Goal: Contribute content: Add original content to the website for others to see

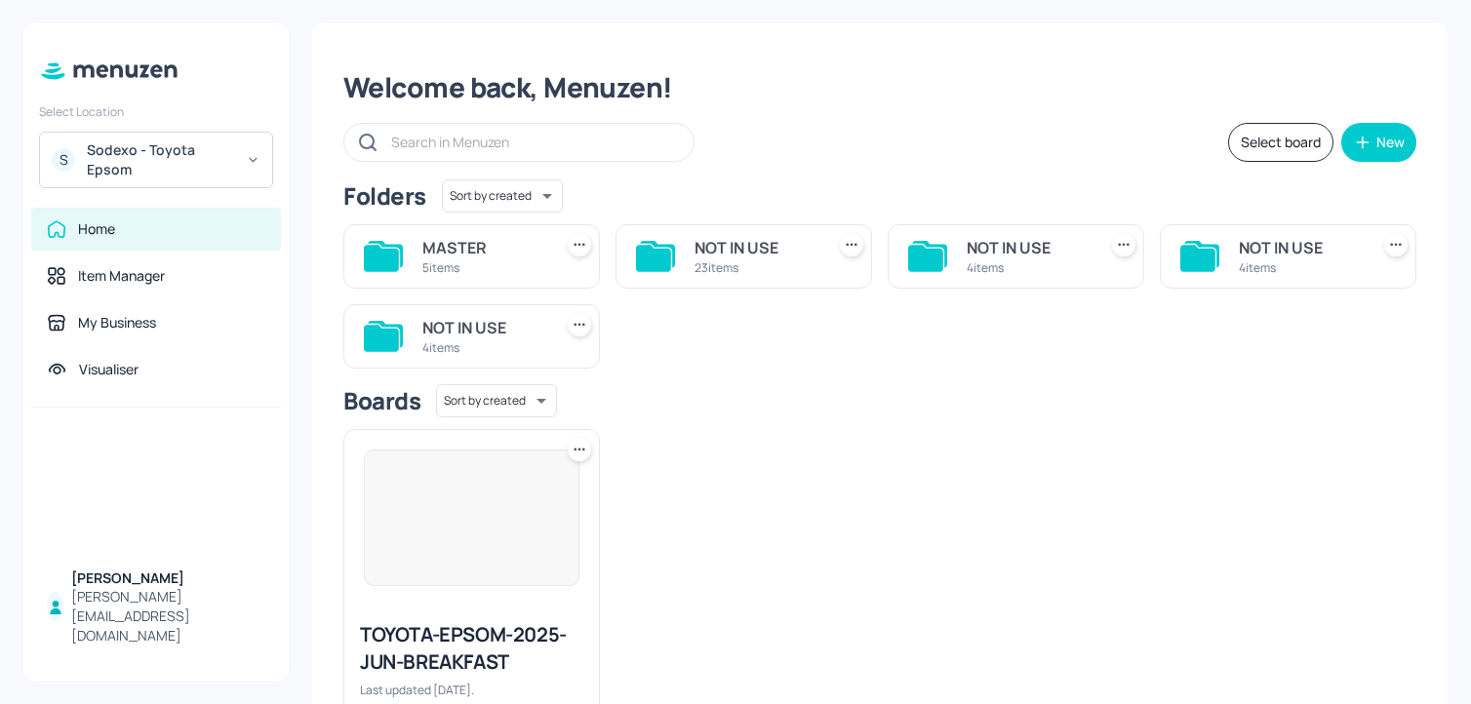
click at [216, 167] on div "Sodexo - Toyota Epsom" at bounding box center [160, 159] width 147 height 39
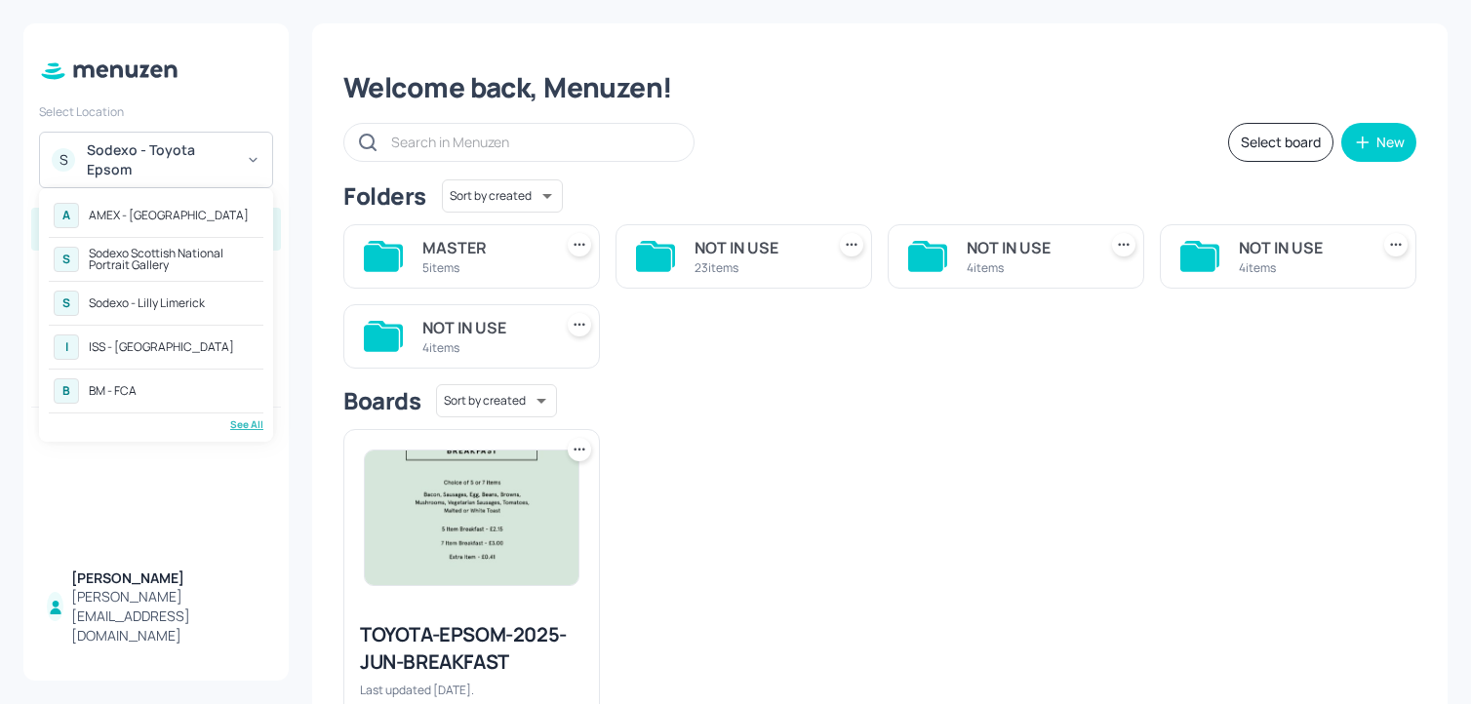
click at [192, 303] on div "Sodexo - Lilly Limerick" at bounding box center [147, 303] width 116 height 12
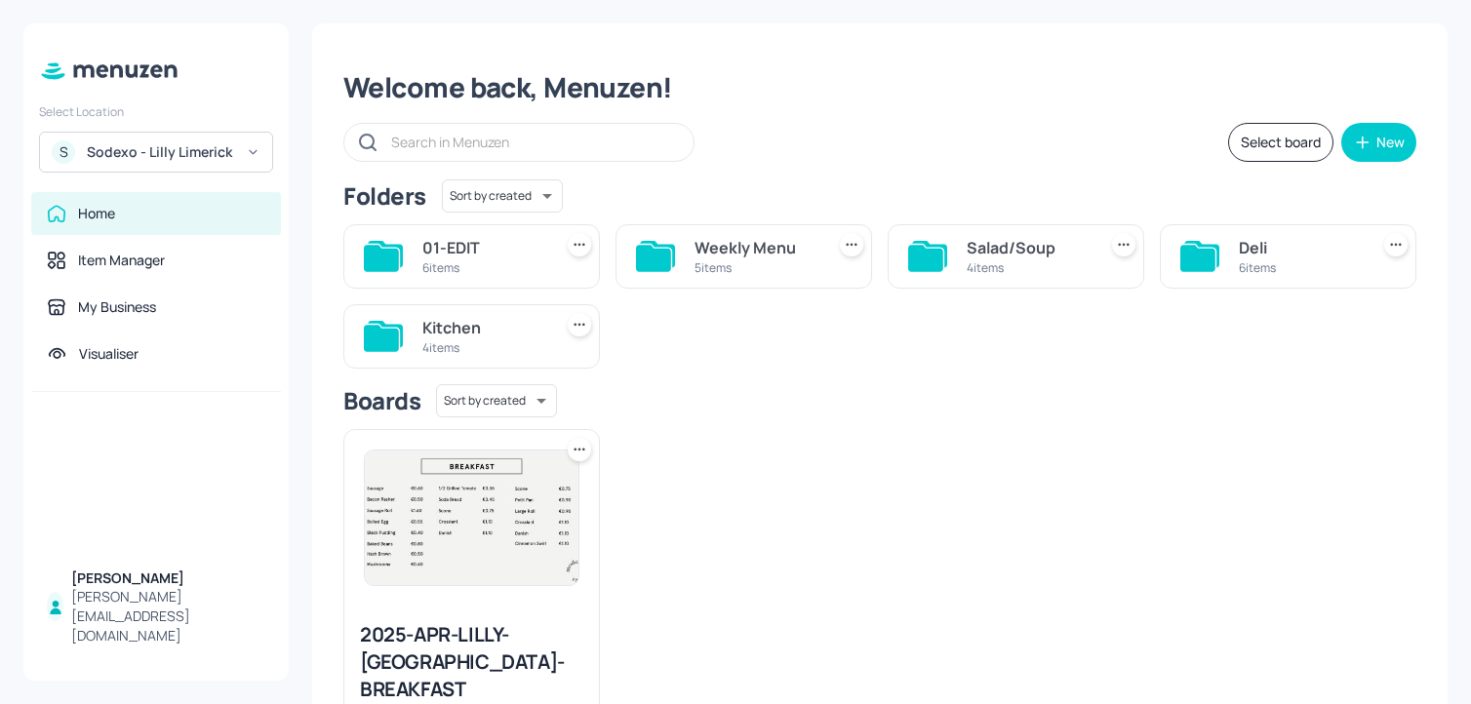
click at [1239, 253] on div "Deli" at bounding box center [1300, 247] width 122 height 23
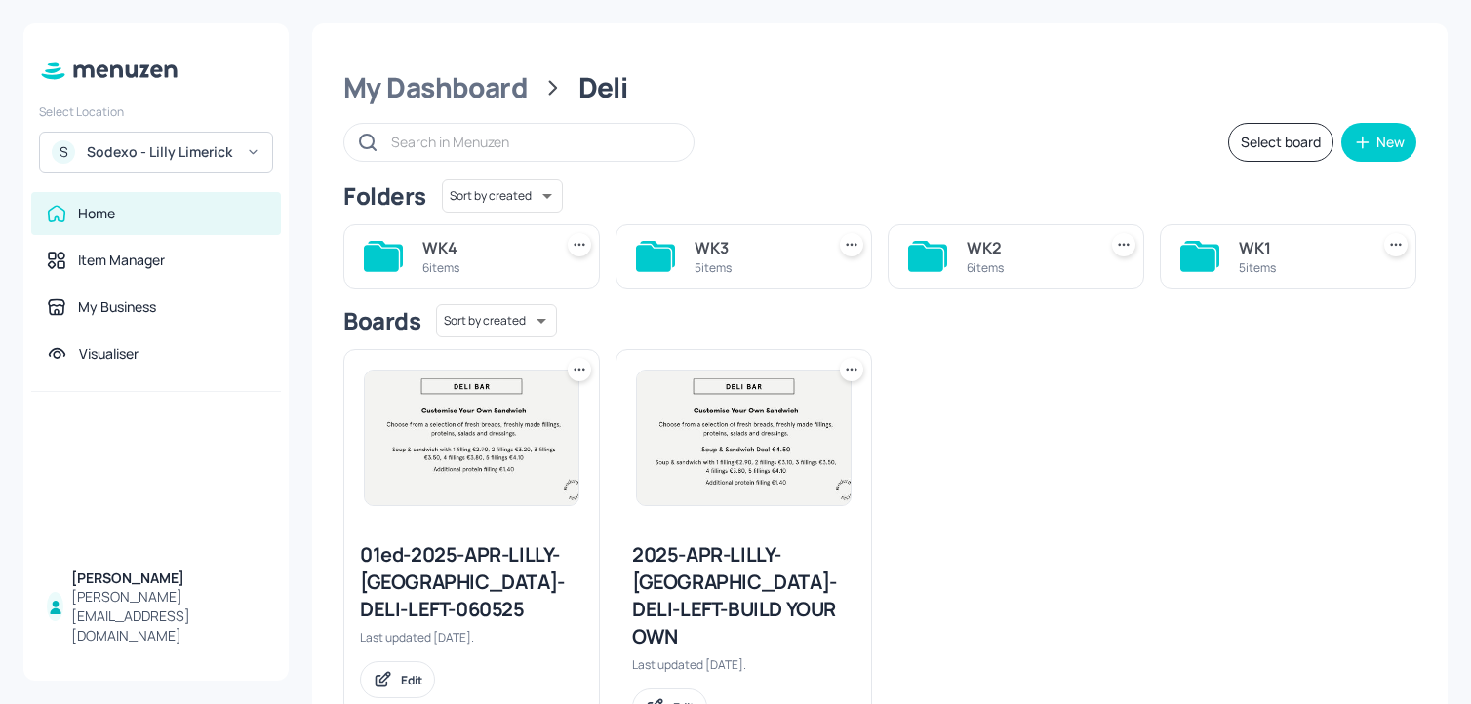
click at [543, 268] on div "WK4 6 items" at bounding box center [471, 256] width 256 height 64
click at [548, 256] on div "WK4 6 items" at bounding box center [471, 256] width 256 height 64
click at [447, 263] on div "6 items" at bounding box center [483, 267] width 122 height 17
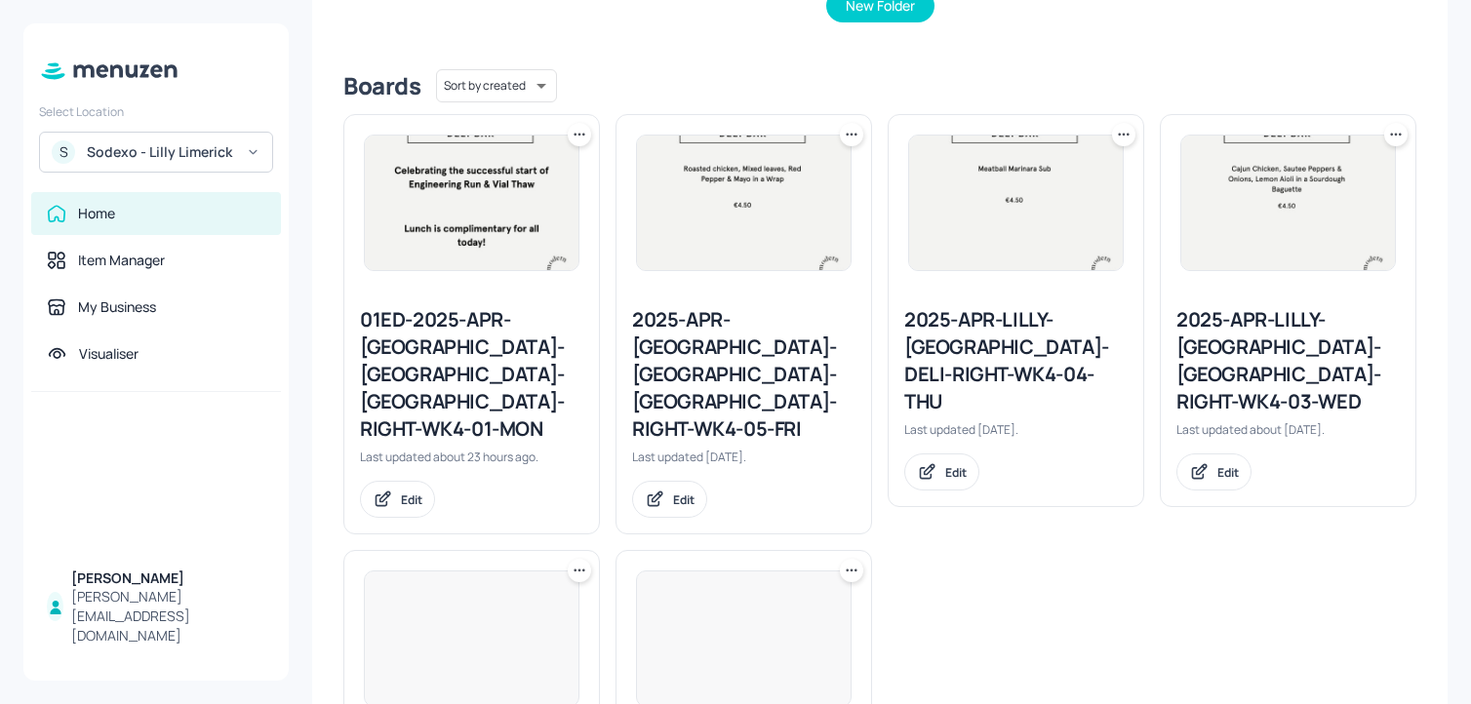
scroll to position [635, 0]
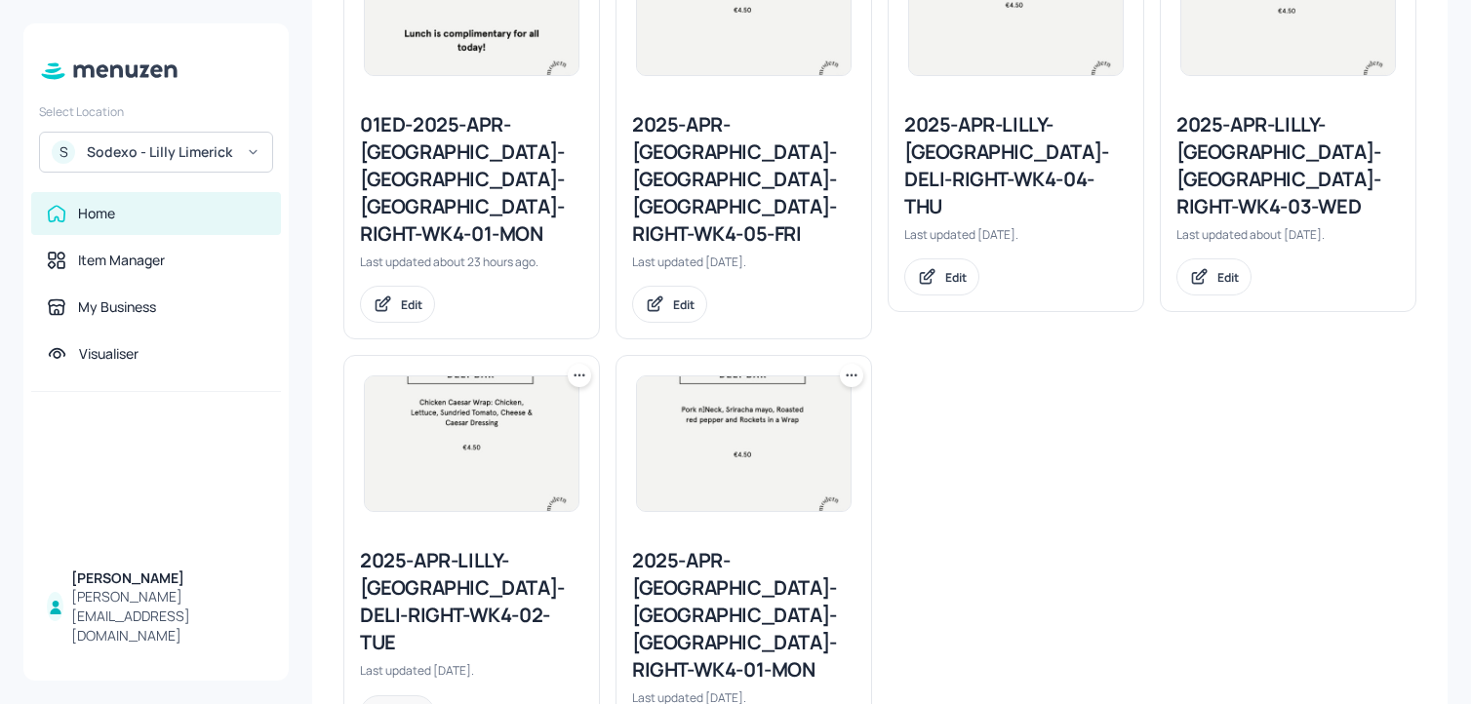
click at [390, 703] on icon at bounding box center [383, 714] width 20 height 20
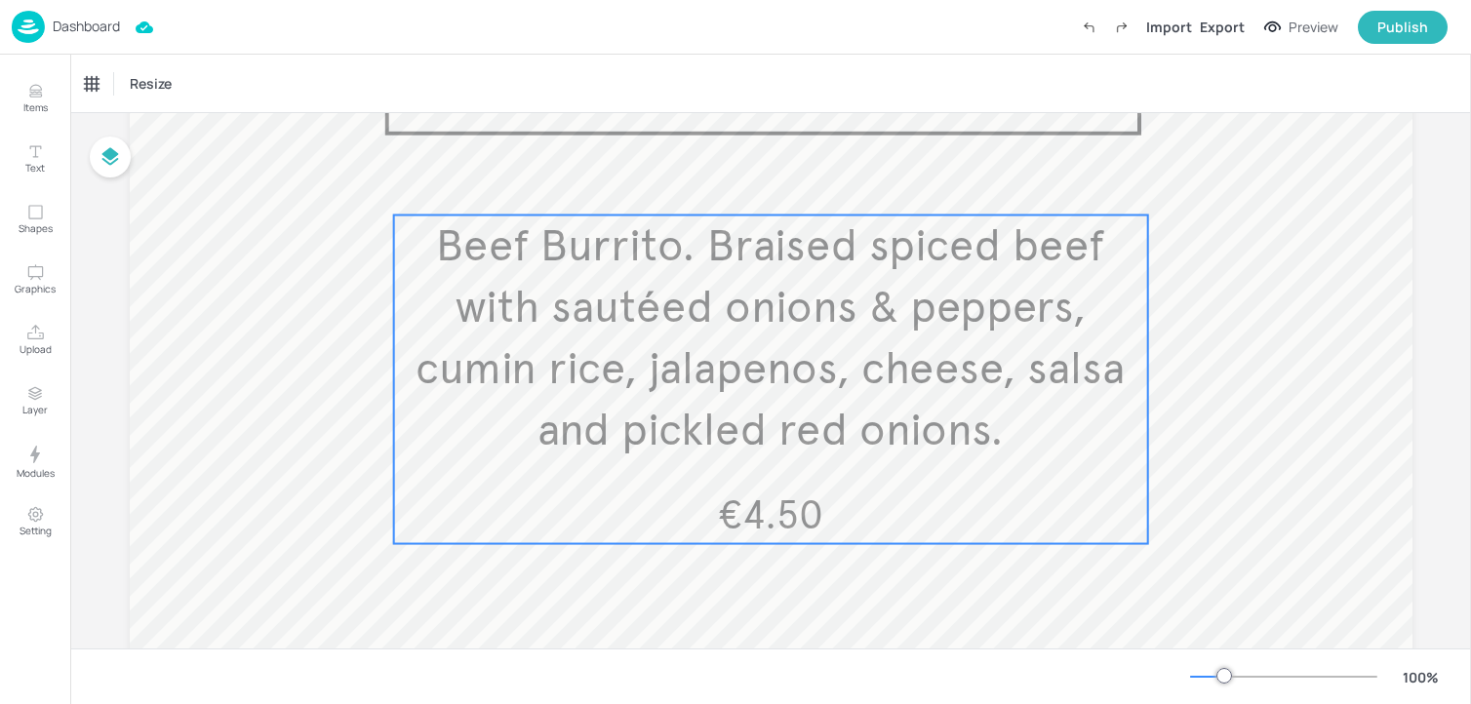
scroll to position [275, 0]
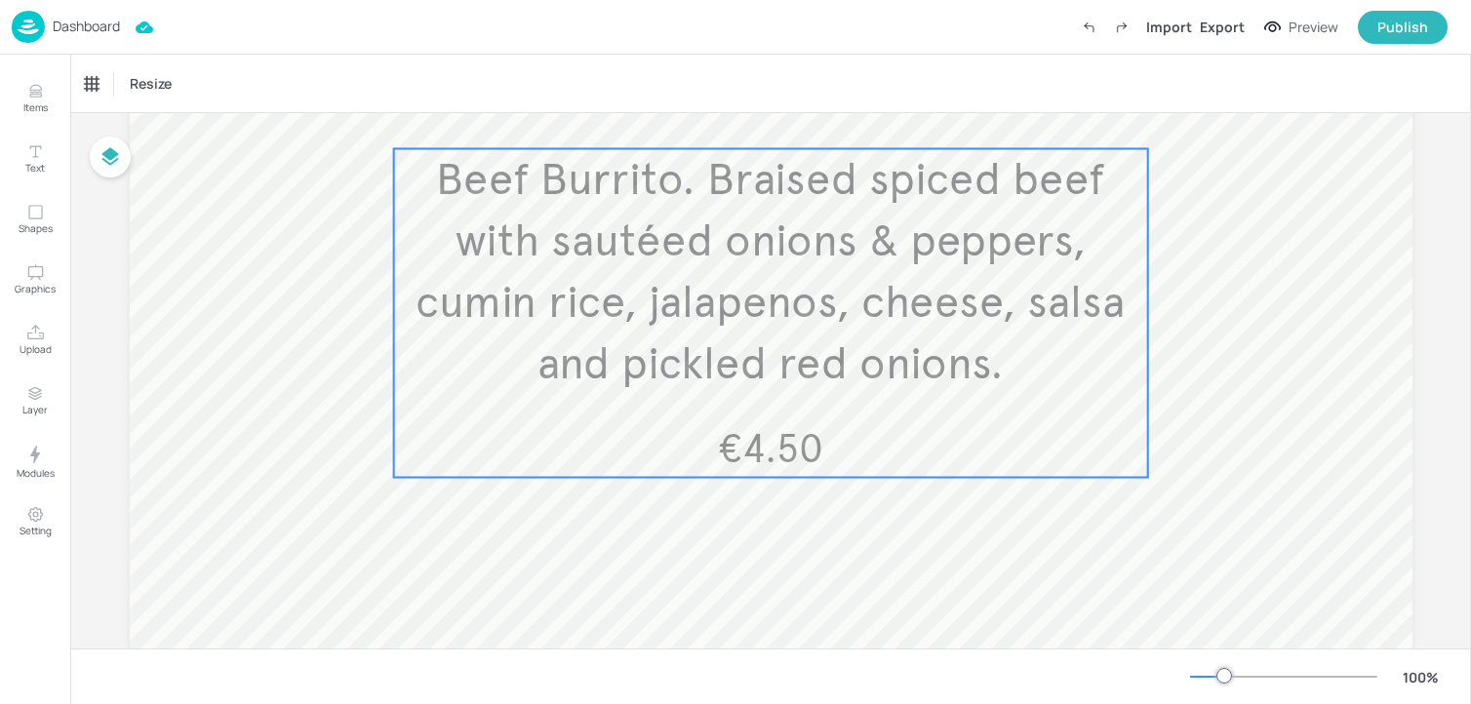
click at [721, 327] on span "Beef Burrito. Braised spiced beef with sautéed onions & peppers, cumin rice, ja…" at bounding box center [769, 271] width 709 height 239
click at [750, 117] on icon "Edit Item" at bounding box center [757, 116] width 17 height 16
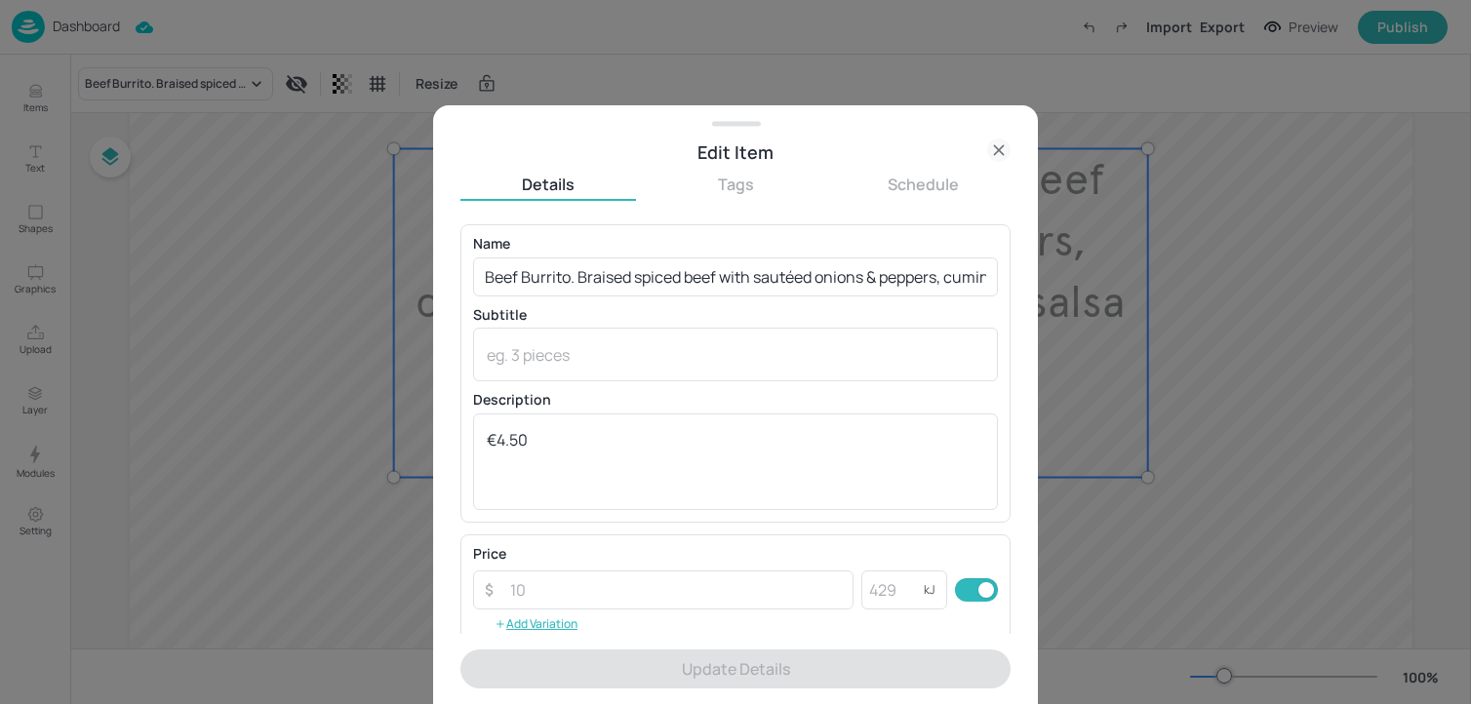
click at [993, 150] on icon at bounding box center [998, 149] width 23 height 23
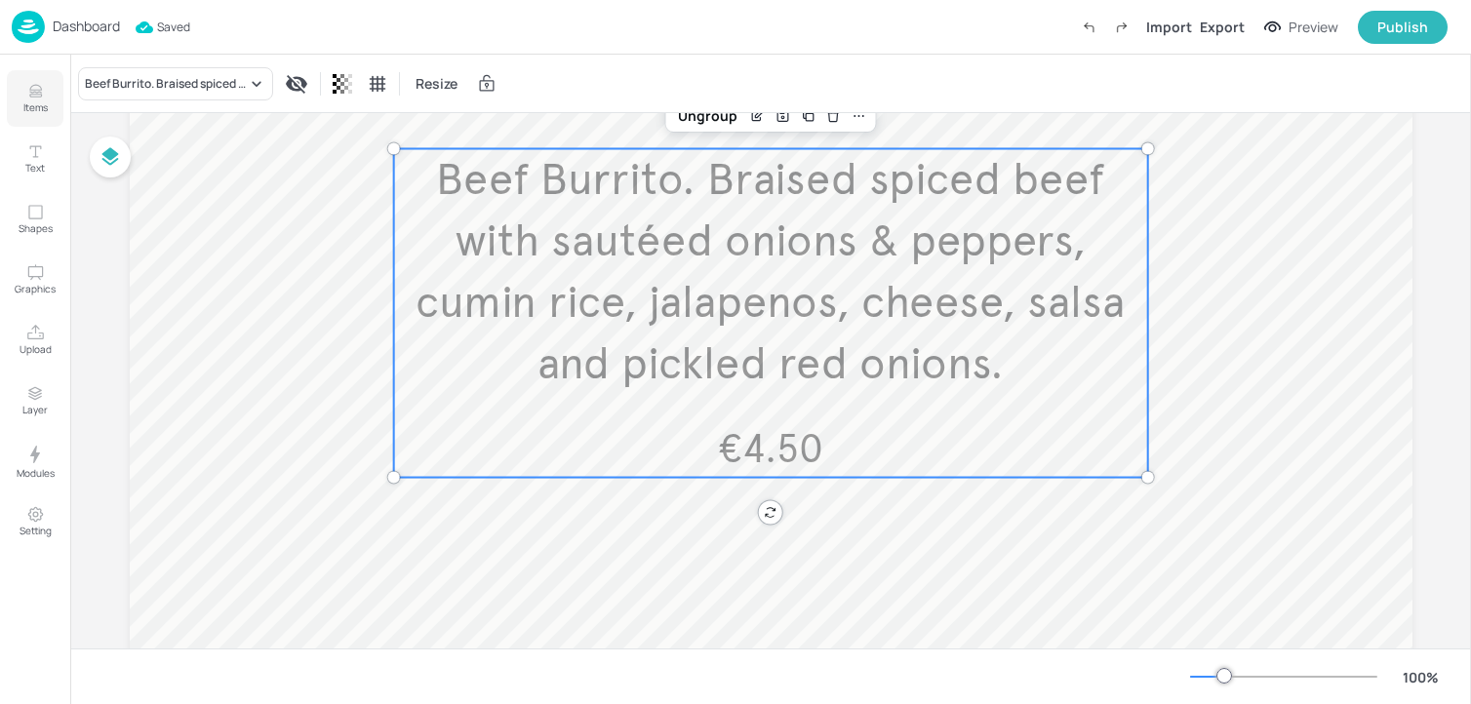
click at [45, 98] on button "Items" at bounding box center [35, 98] width 57 height 57
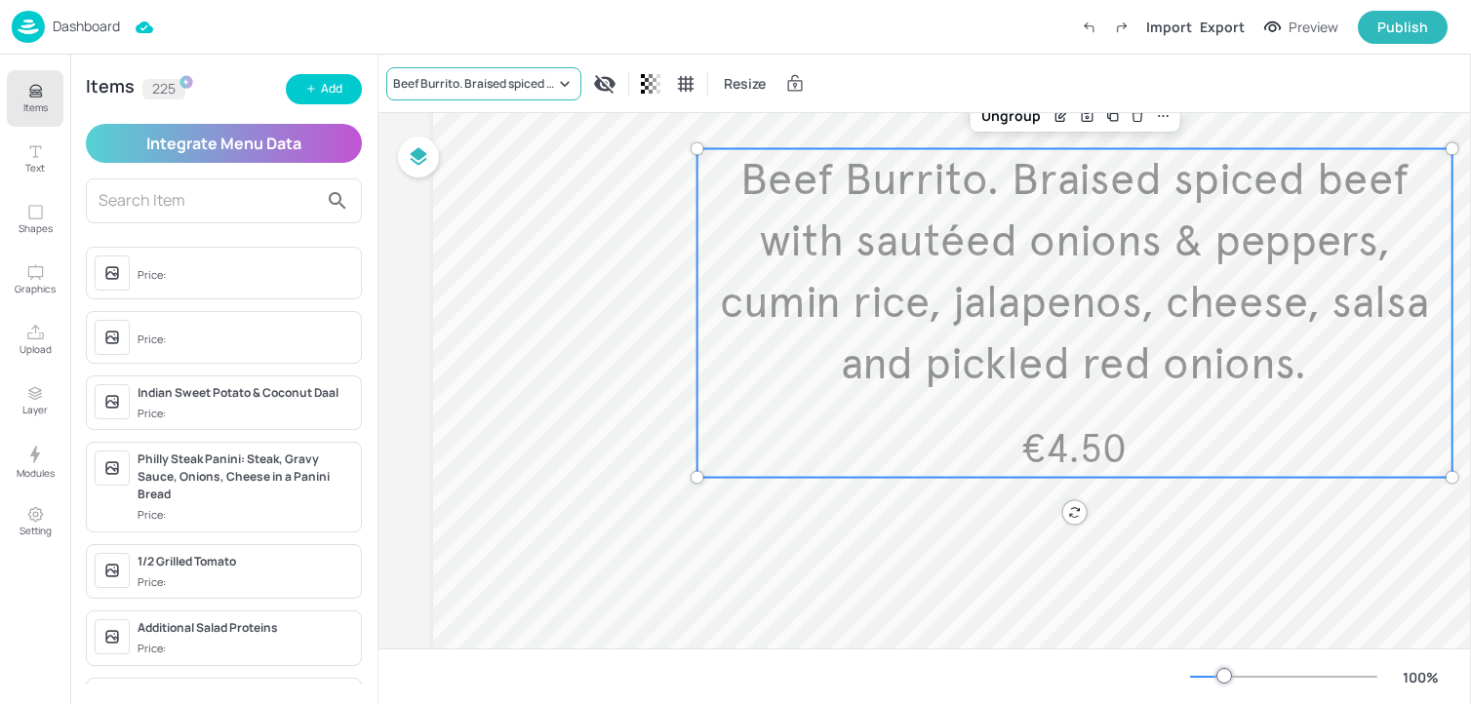
click at [503, 68] on div "Beef Burrito. Braised spiced beef with sautéed onions & peppers, cumin rice, ja…" at bounding box center [483, 83] width 195 height 33
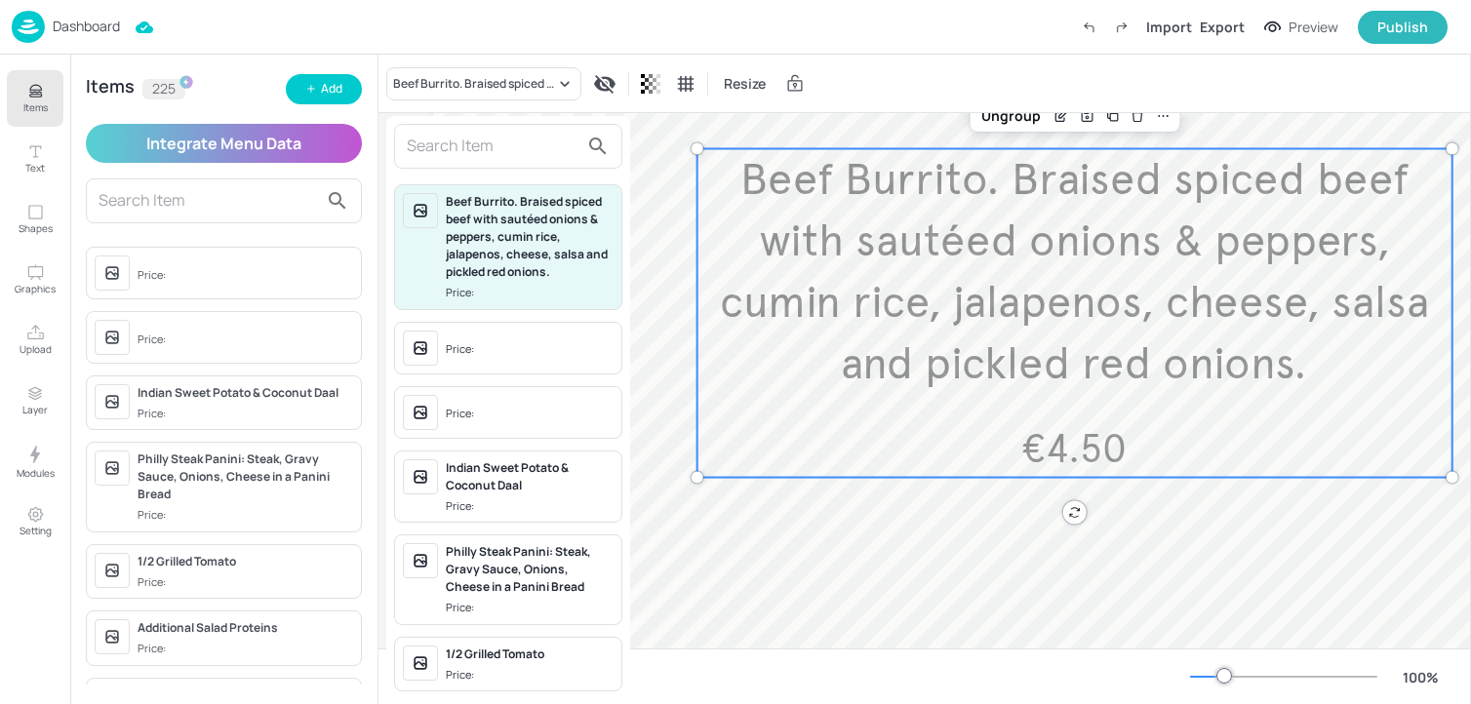
click at [483, 149] on input "text" at bounding box center [493, 146] width 172 height 31
type input "x"
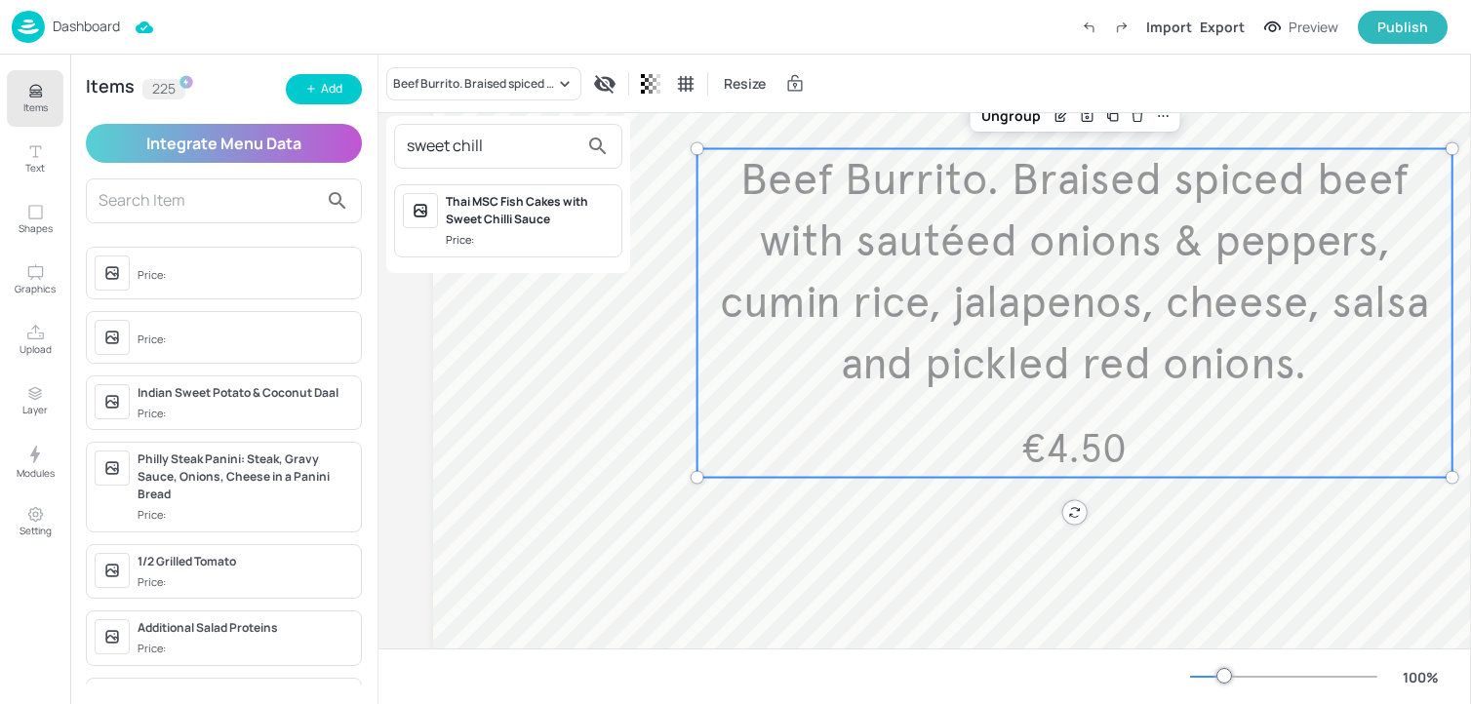
click at [498, 139] on input "sweet chill" at bounding box center [493, 146] width 172 height 31
type input "sweet"
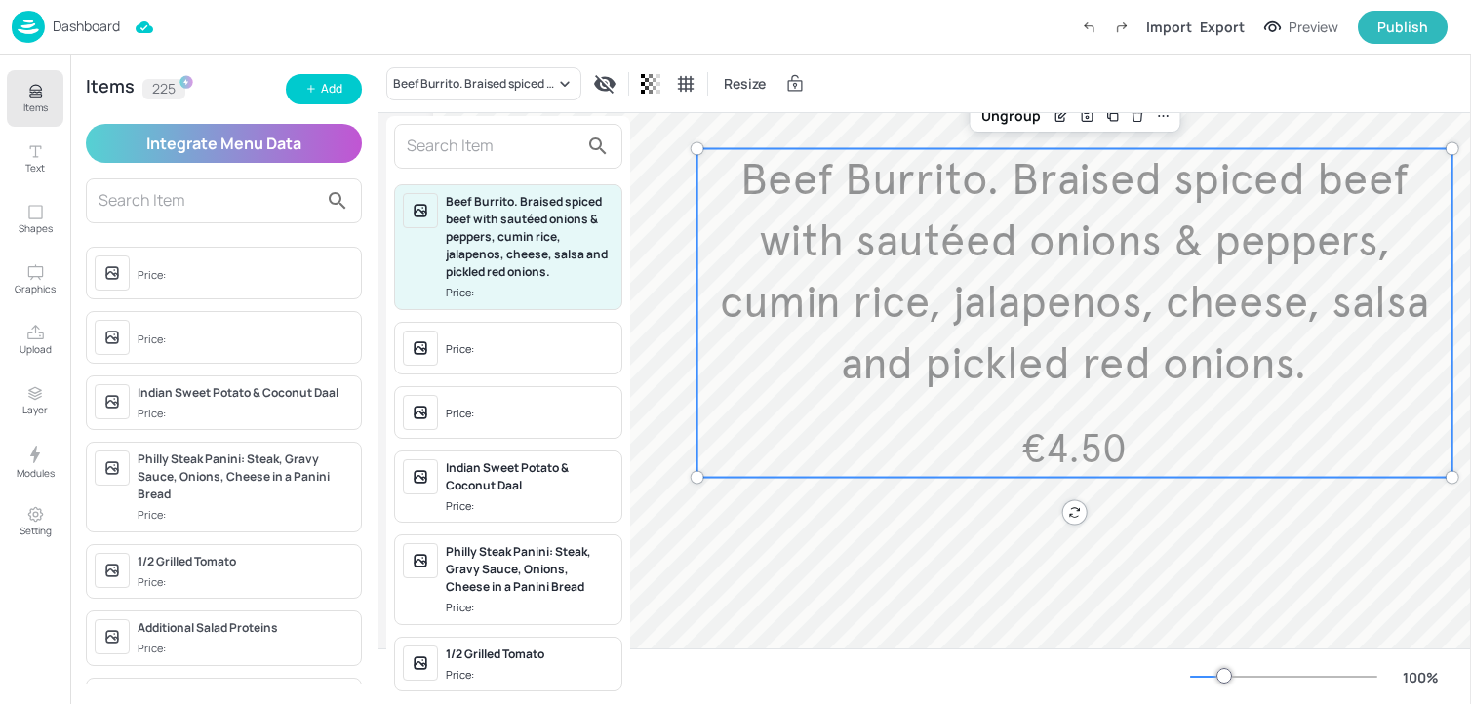
click at [341, 99] on div at bounding box center [735, 352] width 1471 height 704
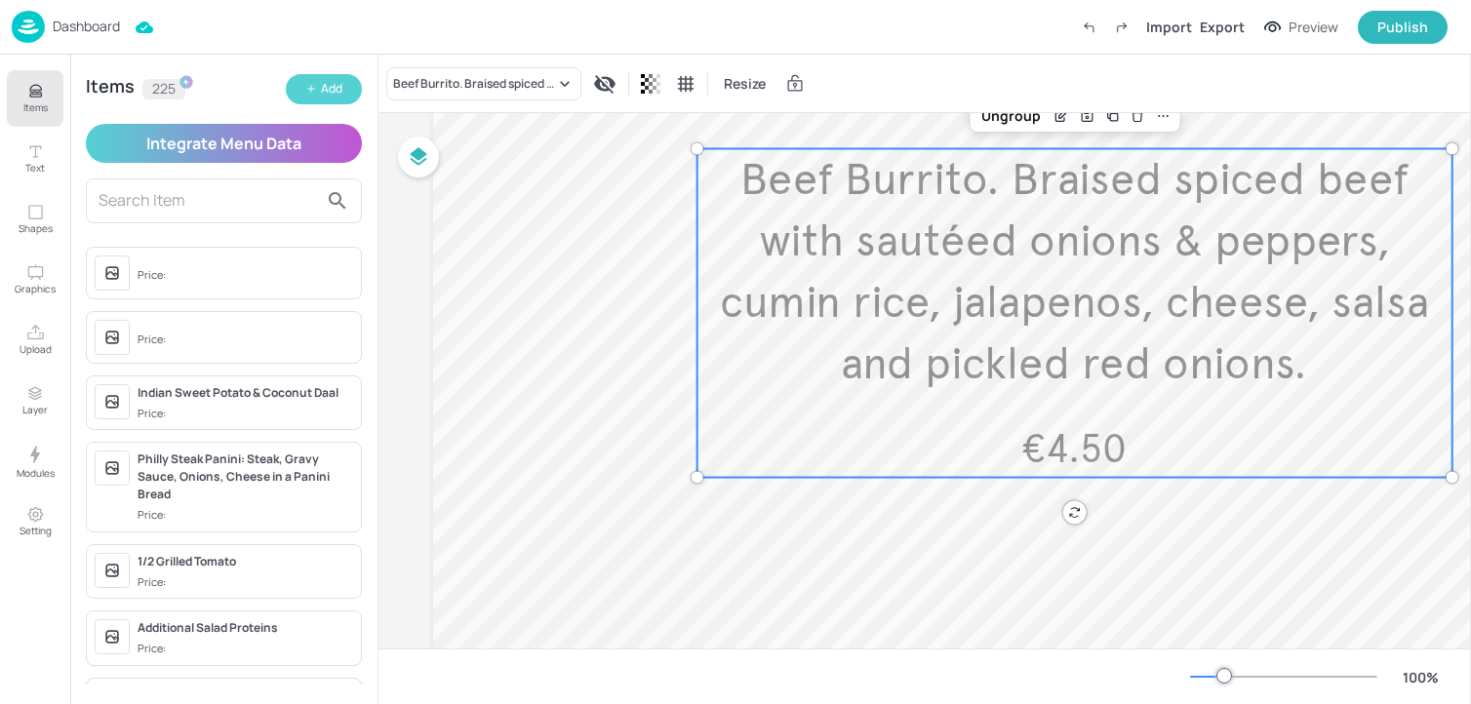
click at [322, 93] on div "Add" at bounding box center [331, 89] width 21 height 19
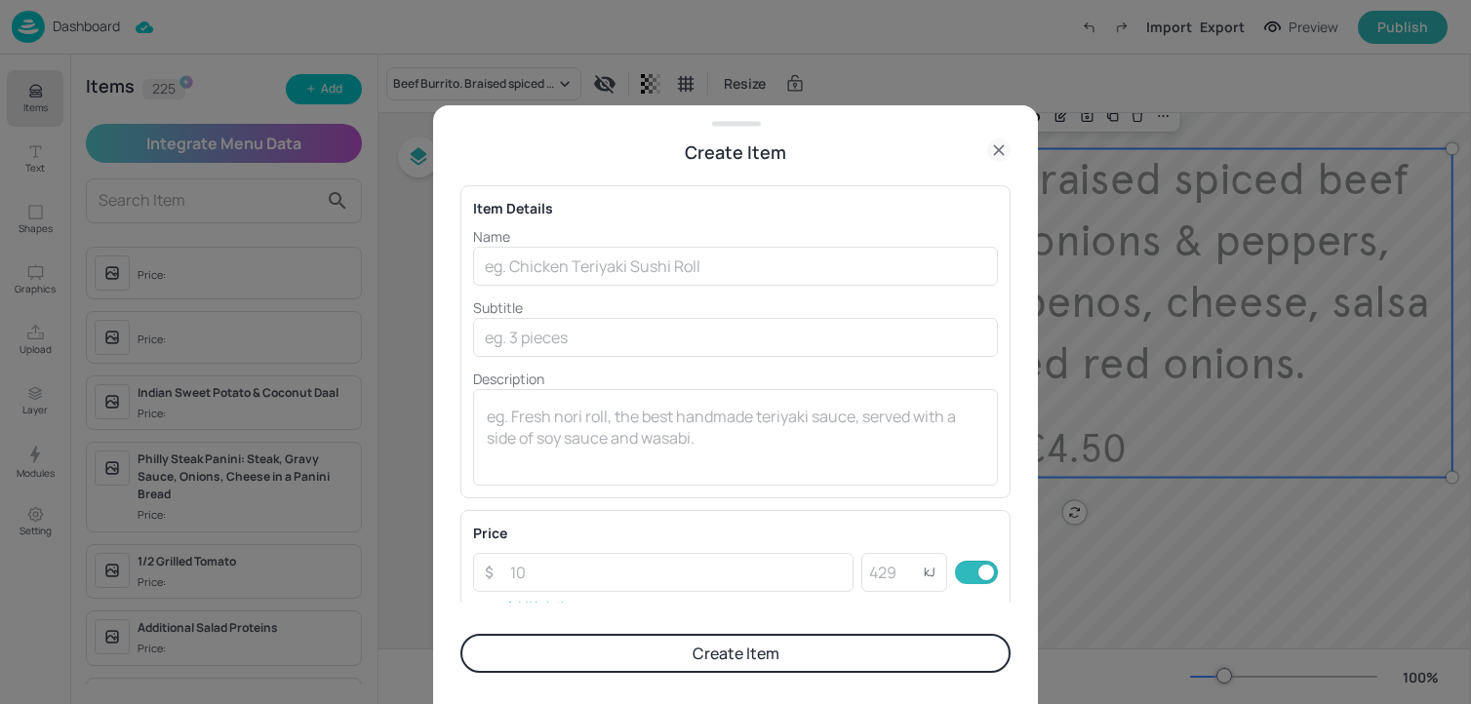
click at [537, 236] on p "Name" at bounding box center [735, 236] width 525 height 20
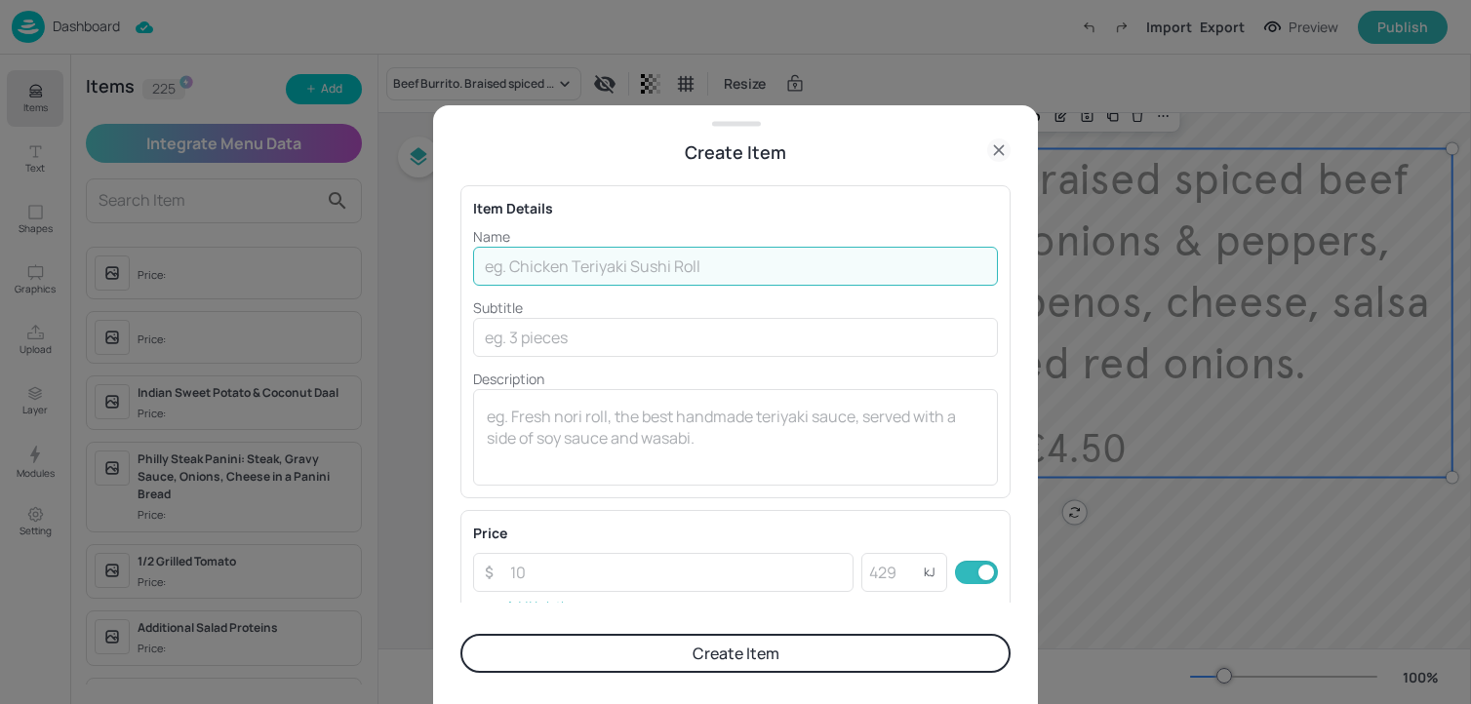
click at [537, 257] on input "text" at bounding box center [735, 266] width 525 height 39
paste input "Sweet Chilli Chicken, Spring Onions, Shredded Iceberg Lettuce & Cheddar Cheese …"
click at [584, 275] on input "Sweet Chilli Chicken, Spring Onions, Shredded Iceberg Lettuce & Cheddar Cheese …" at bounding box center [735, 266] width 525 height 39
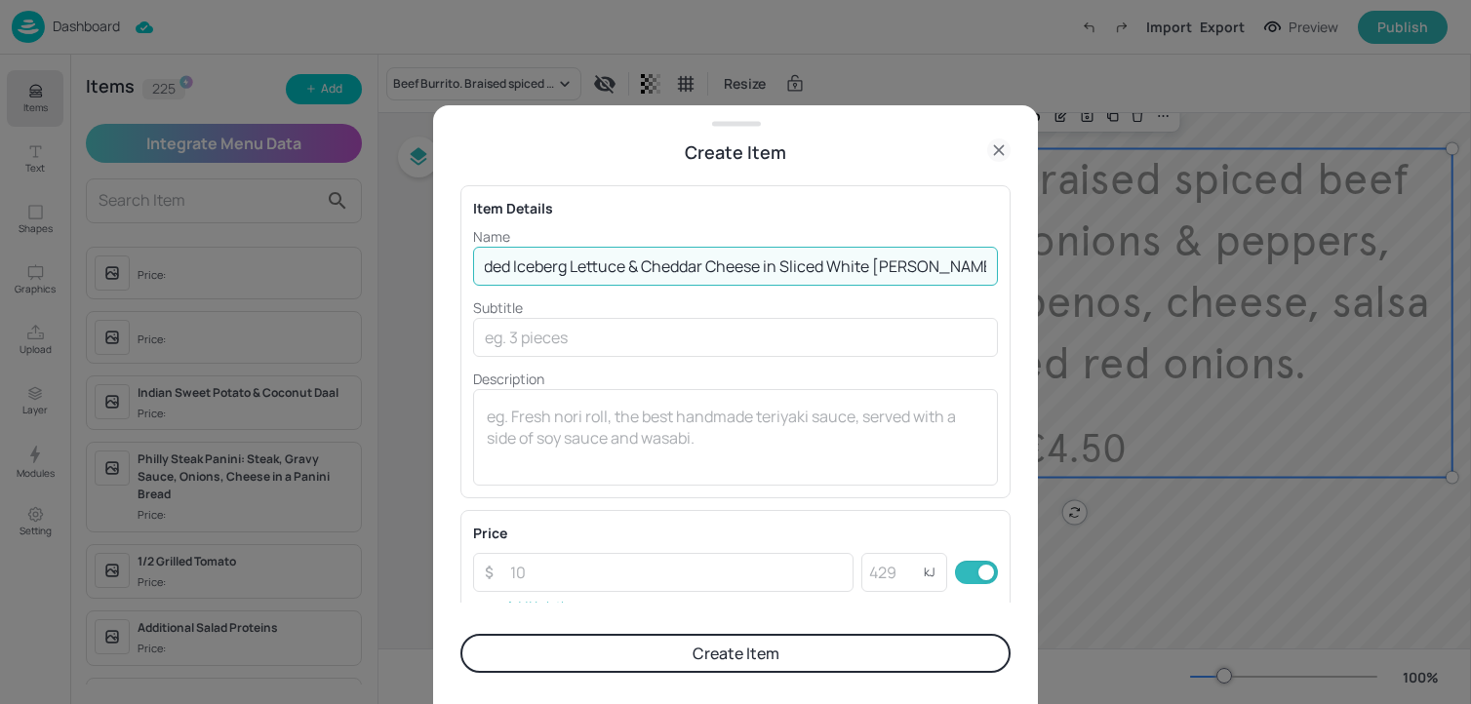
click at [584, 275] on input "Sweet Chilli Chicken, Spring Onions, Shredded Iceberg Lettuce & Cheddar Cheese …" at bounding box center [735, 266] width 525 height 39
type input "Sweet Chilli Chicken, Spring Onions, Shredded Iceberg Lettuce & Cheddar Cheese …"
click at [570, 475] on div "x ​" at bounding box center [735, 437] width 525 height 97
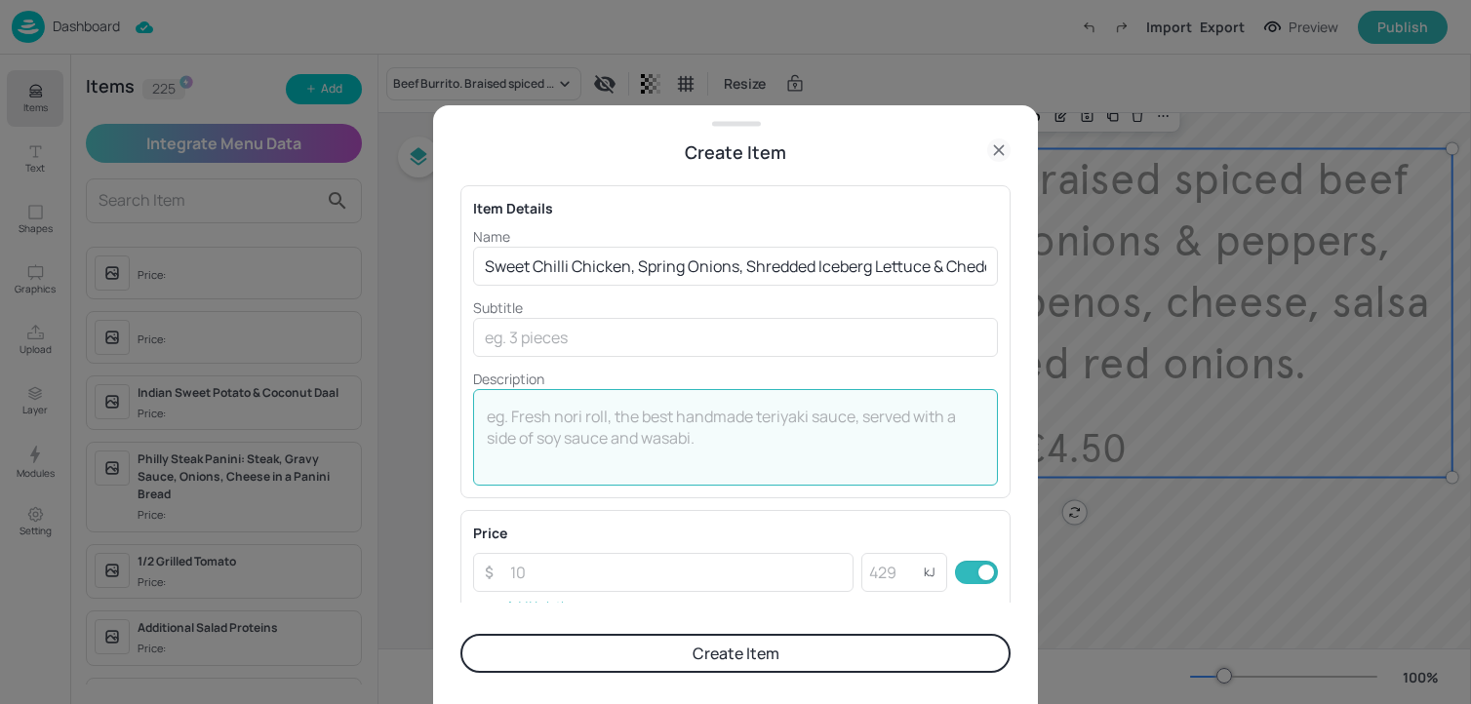
click at [567, 453] on textarea at bounding box center [735, 438] width 497 height 64
paste textarea "€1.50"
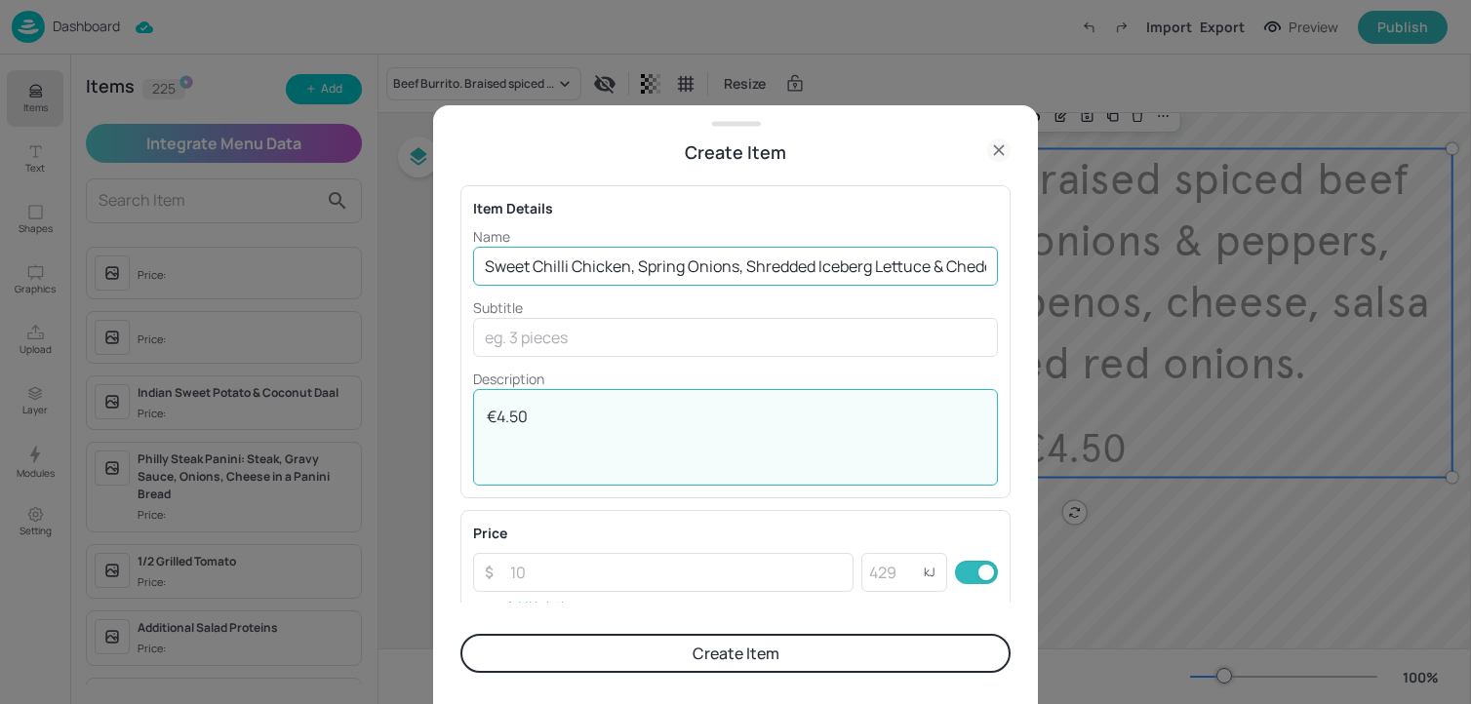
type textarea "€4.50"
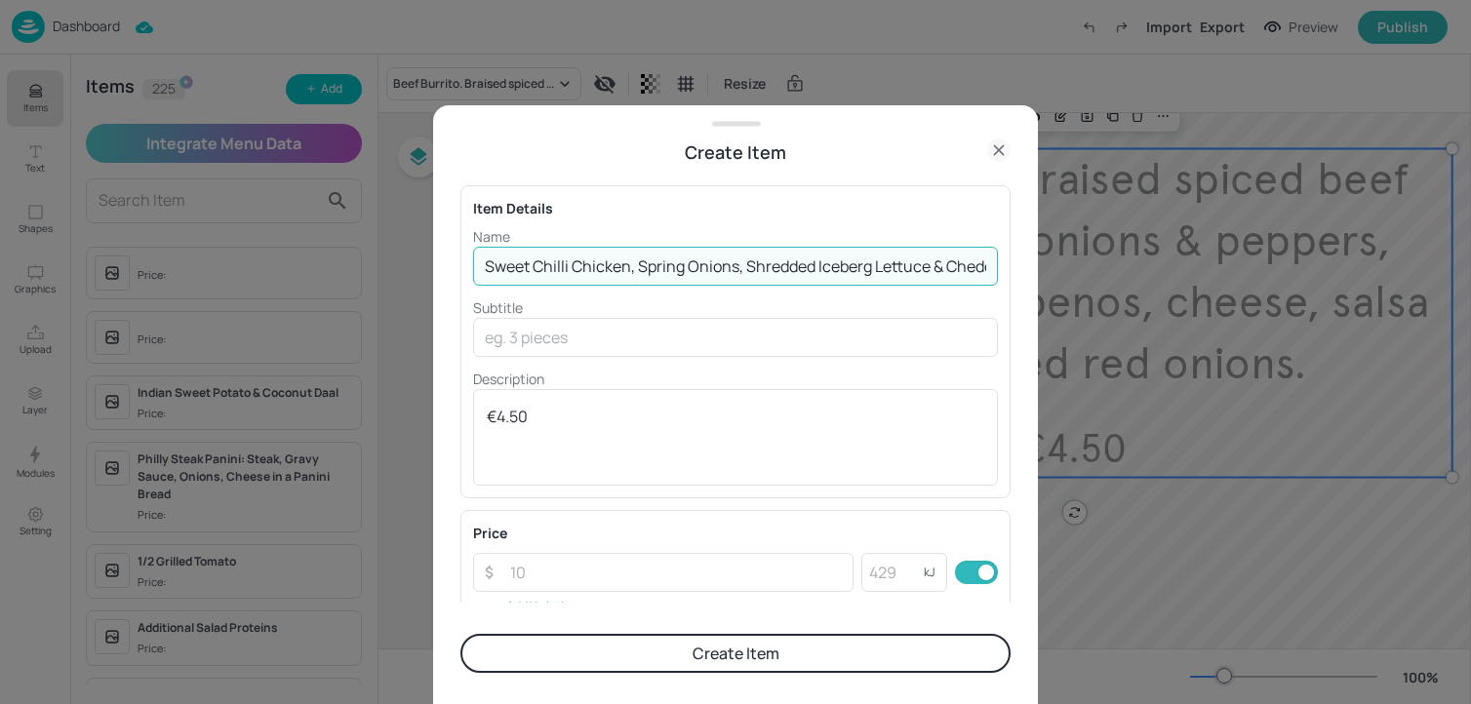
click at [688, 273] on input "Sweet Chilli Chicken, Spring Onions, Shredded Iceberg Lettuce & Cheddar Cheese …" at bounding box center [735, 266] width 525 height 39
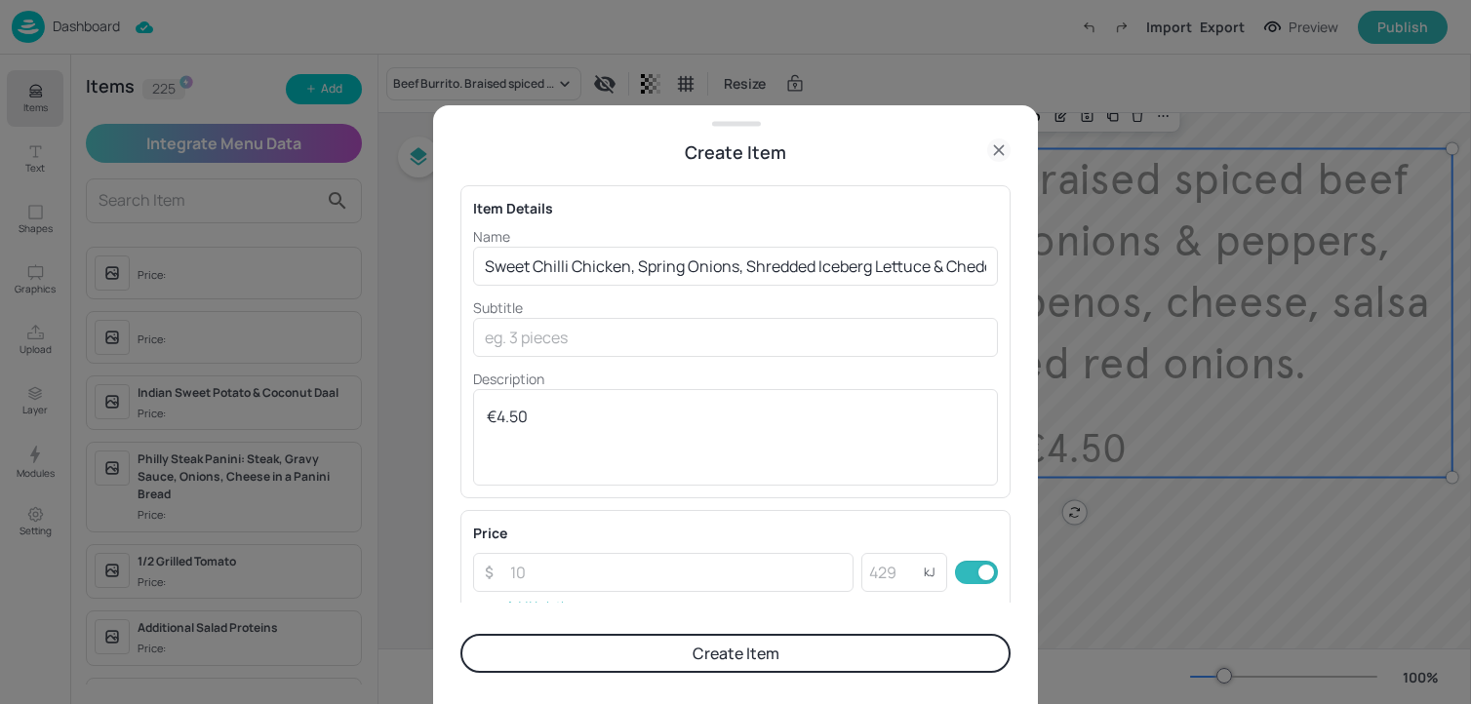
click at [729, 658] on button "Create Item" at bounding box center [735, 653] width 550 height 39
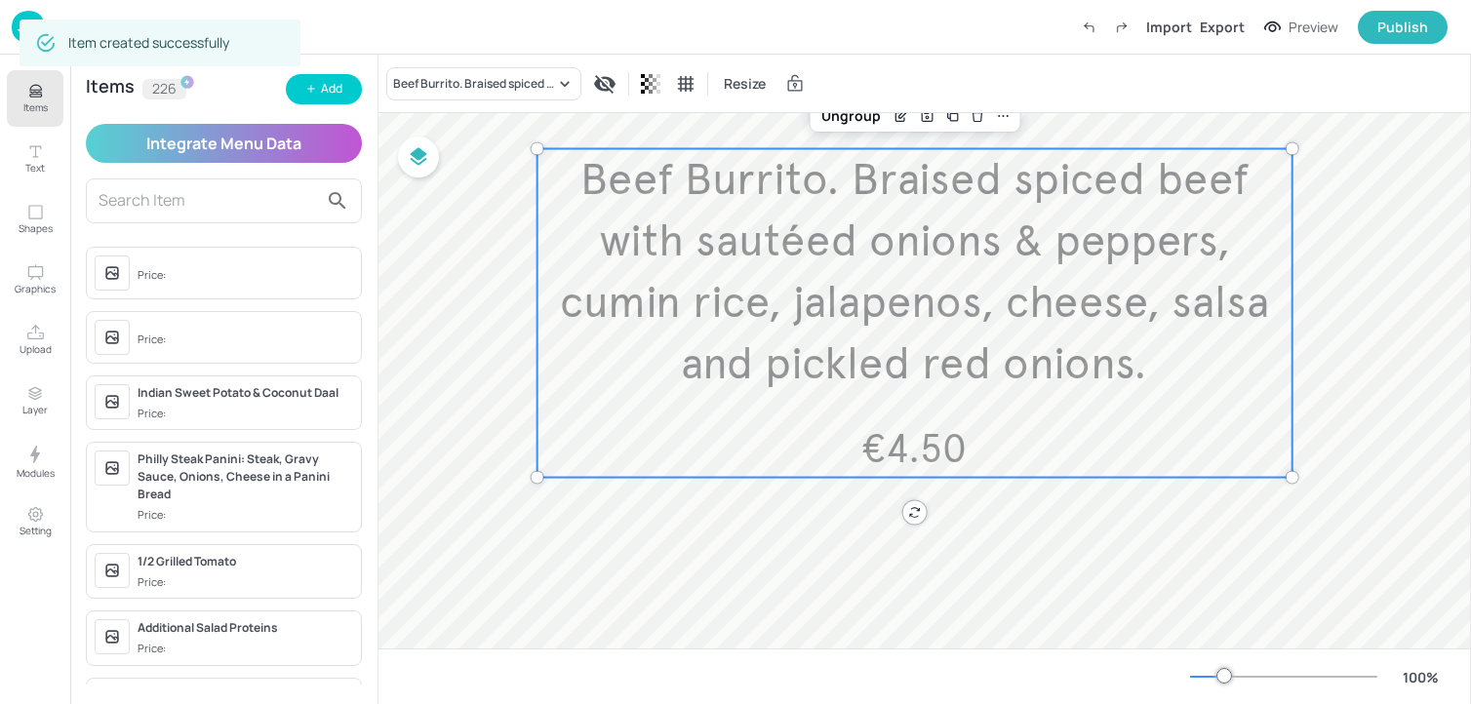
scroll to position [275, 244]
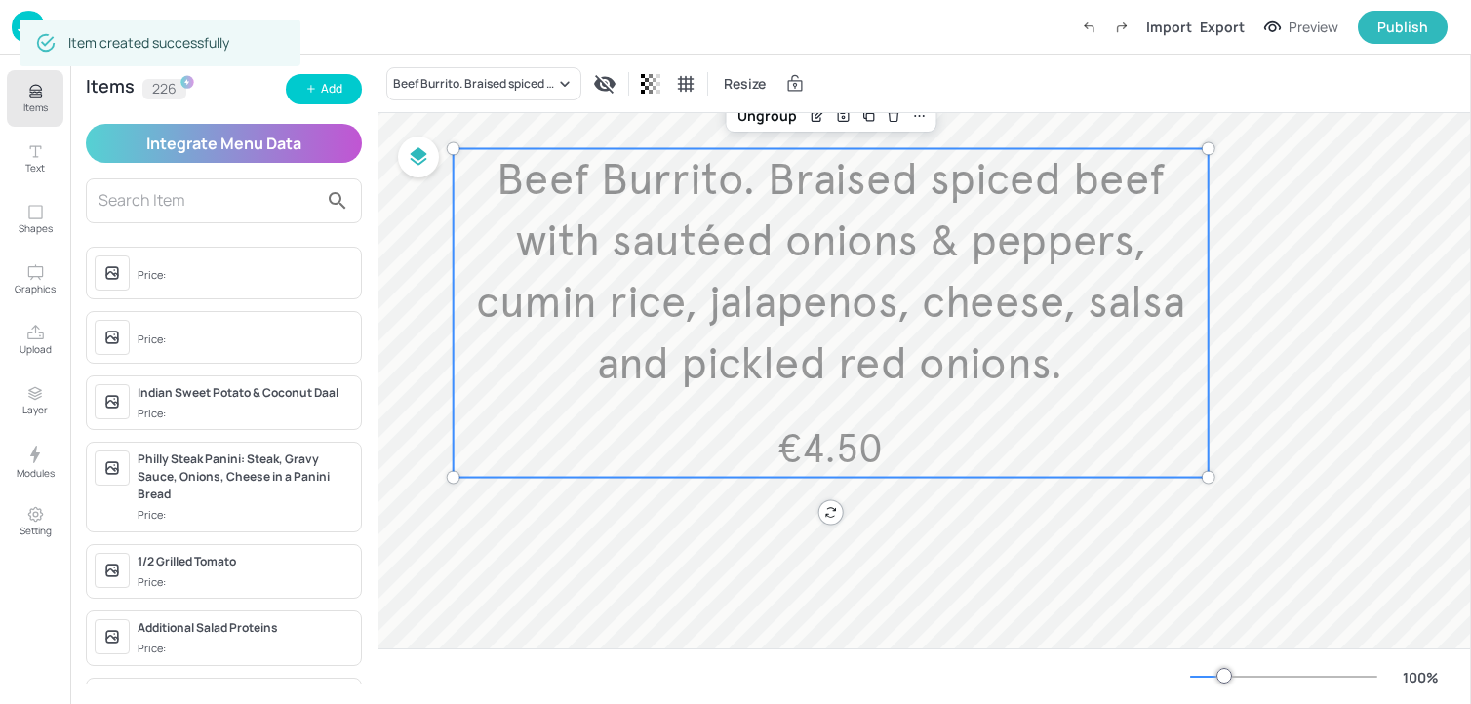
click at [38, 112] on p "Items" at bounding box center [35, 107] width 24 height 14
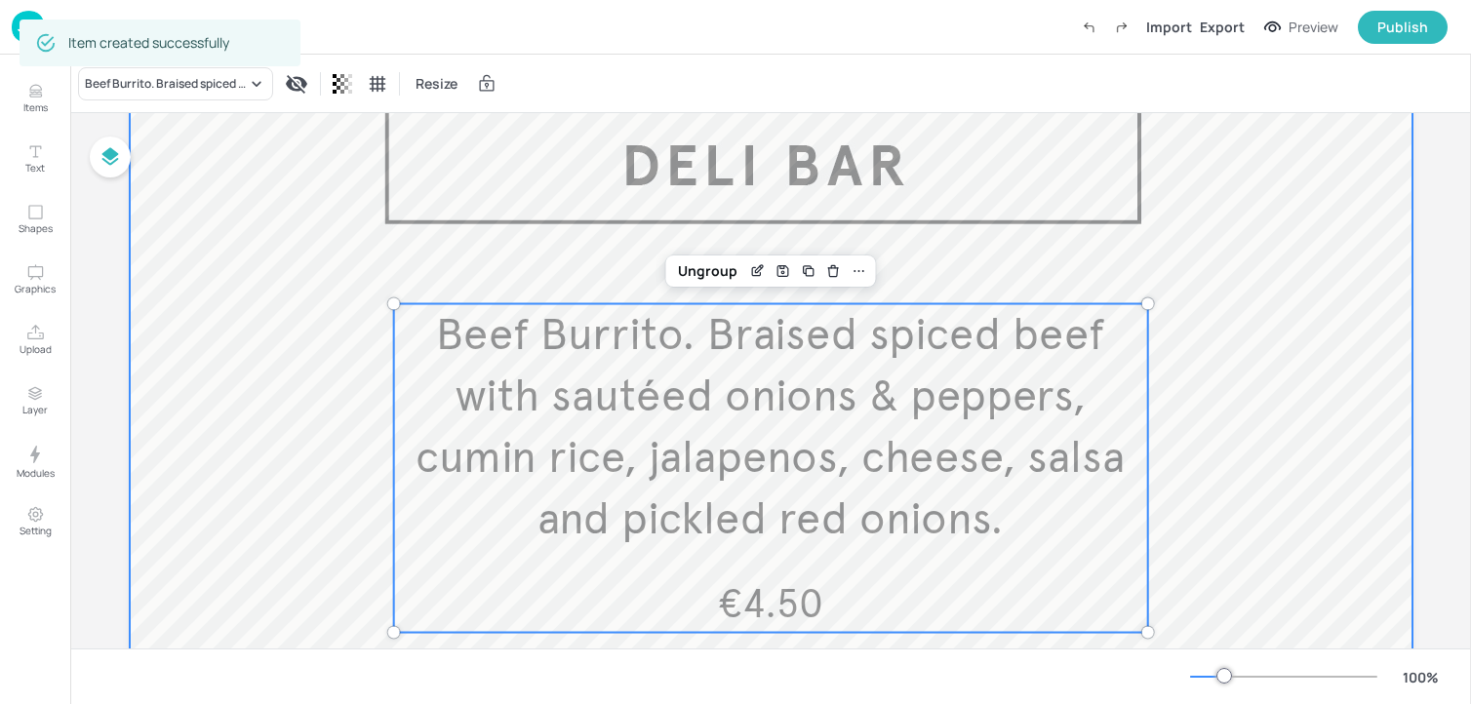
scroll to position [131, 0]
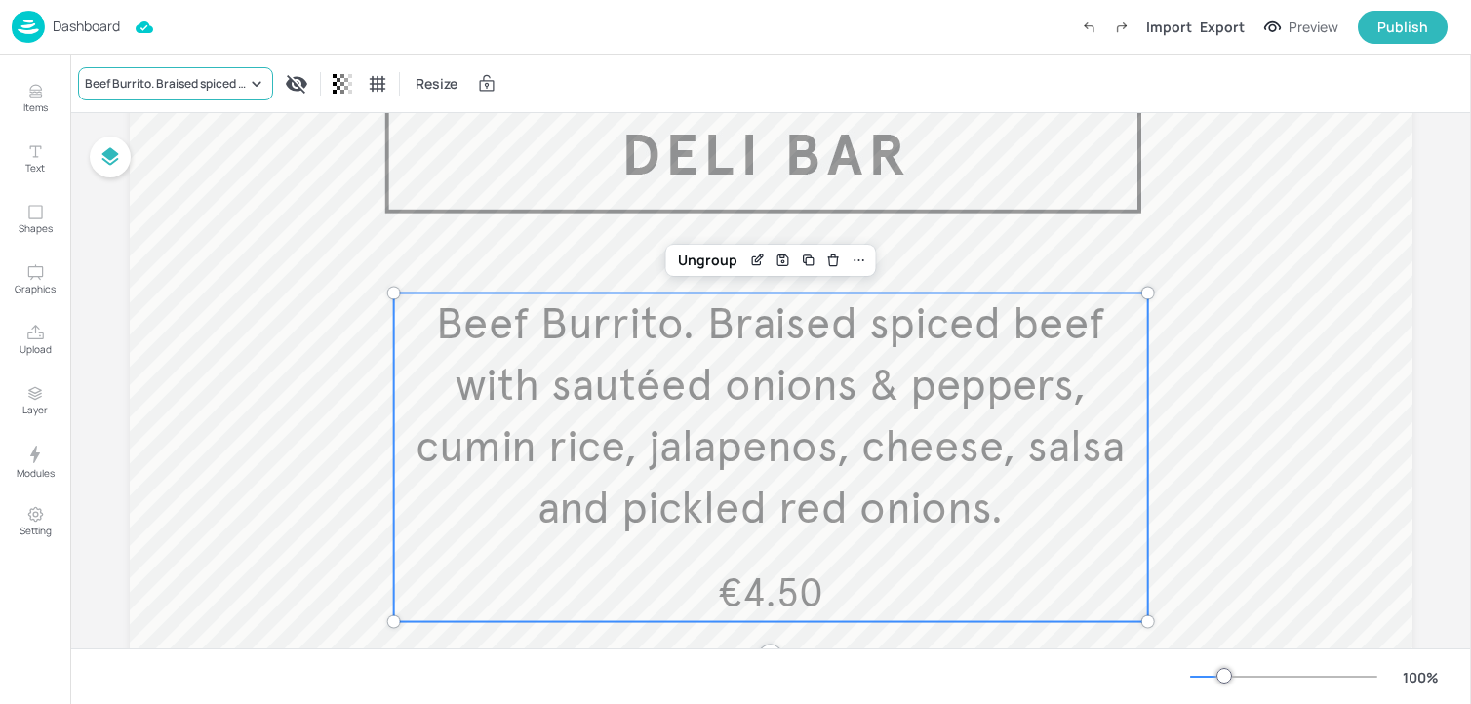
click at [190, 86] on div "Beef Burrito. Braised spiced beef with sautéed onions & peppers, cumin rice, ja…" at bounding box center [166, 84] width 162 height 18
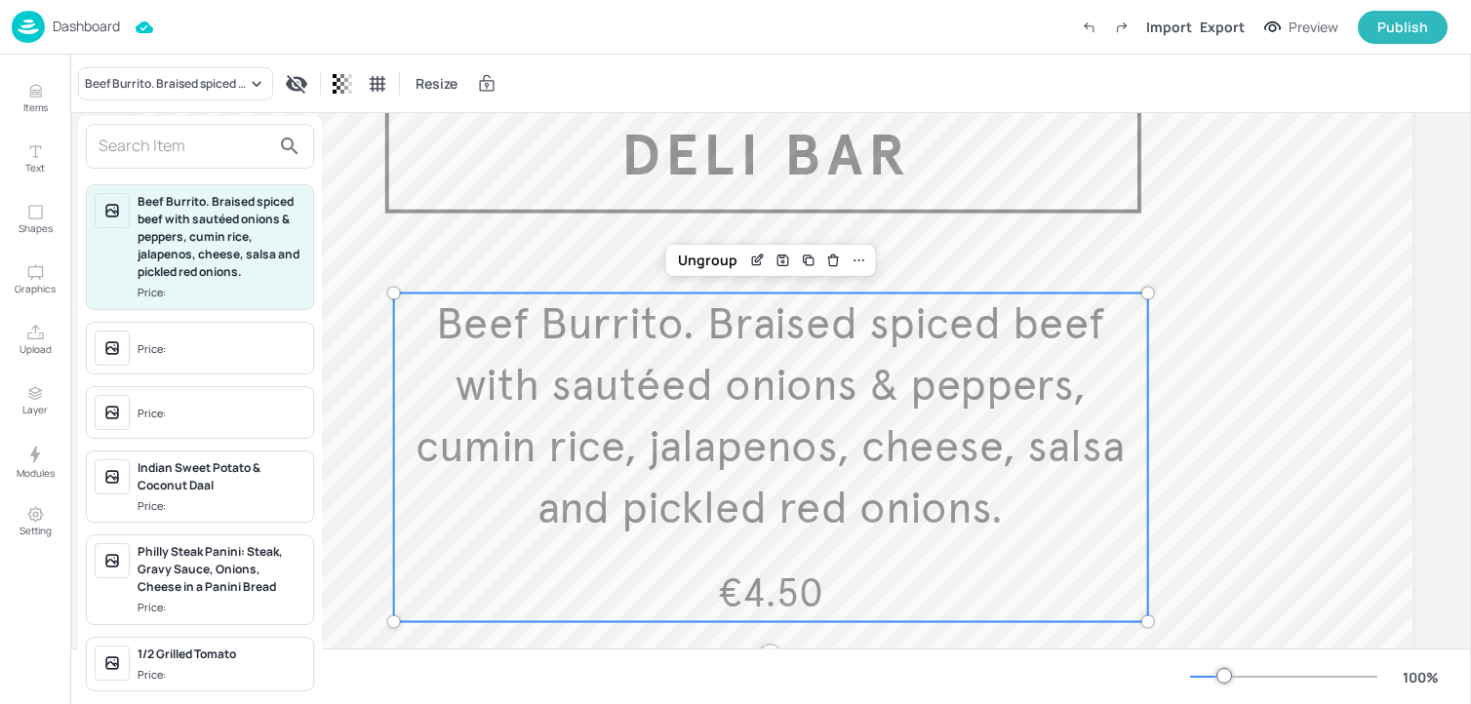
click at [182, 137] on input "text" at bounding box center [185, 146] width 172 height 31
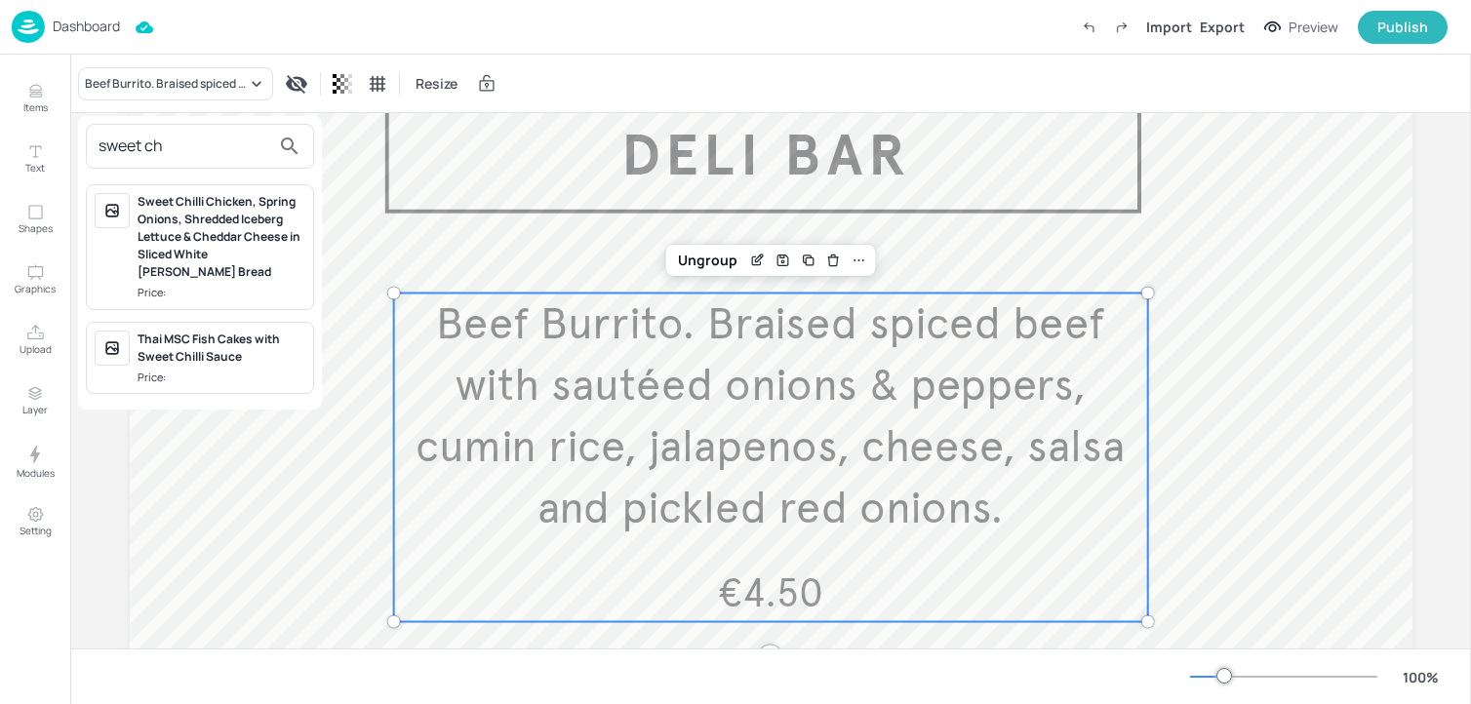
type input "sweet ch"
click at [178, 219] on div "Sweet Chilli Chicken, Spring Onions, Shredded Iceberg Lettuce & Cheddar Cheese …" at bounding box center [222, 237] width 168 height 88
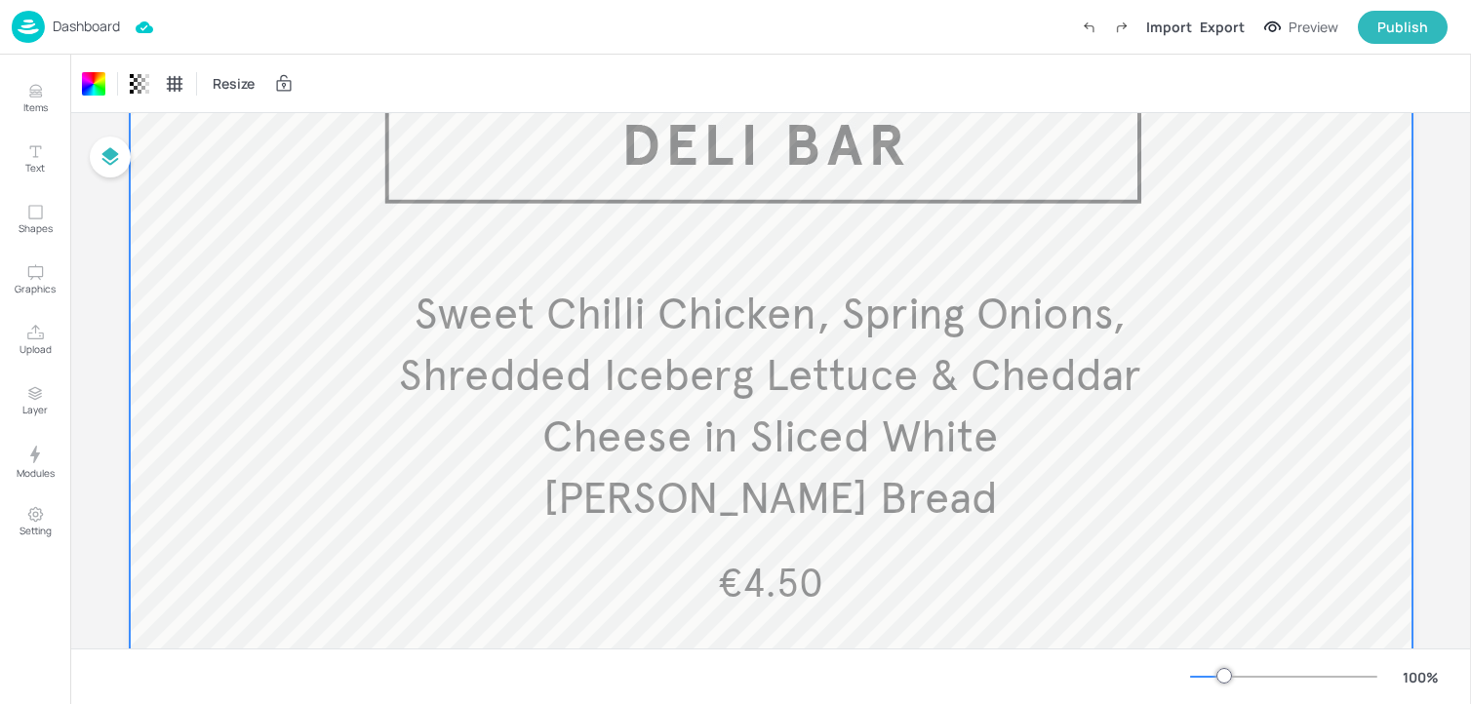
scroll to position [0, 0]
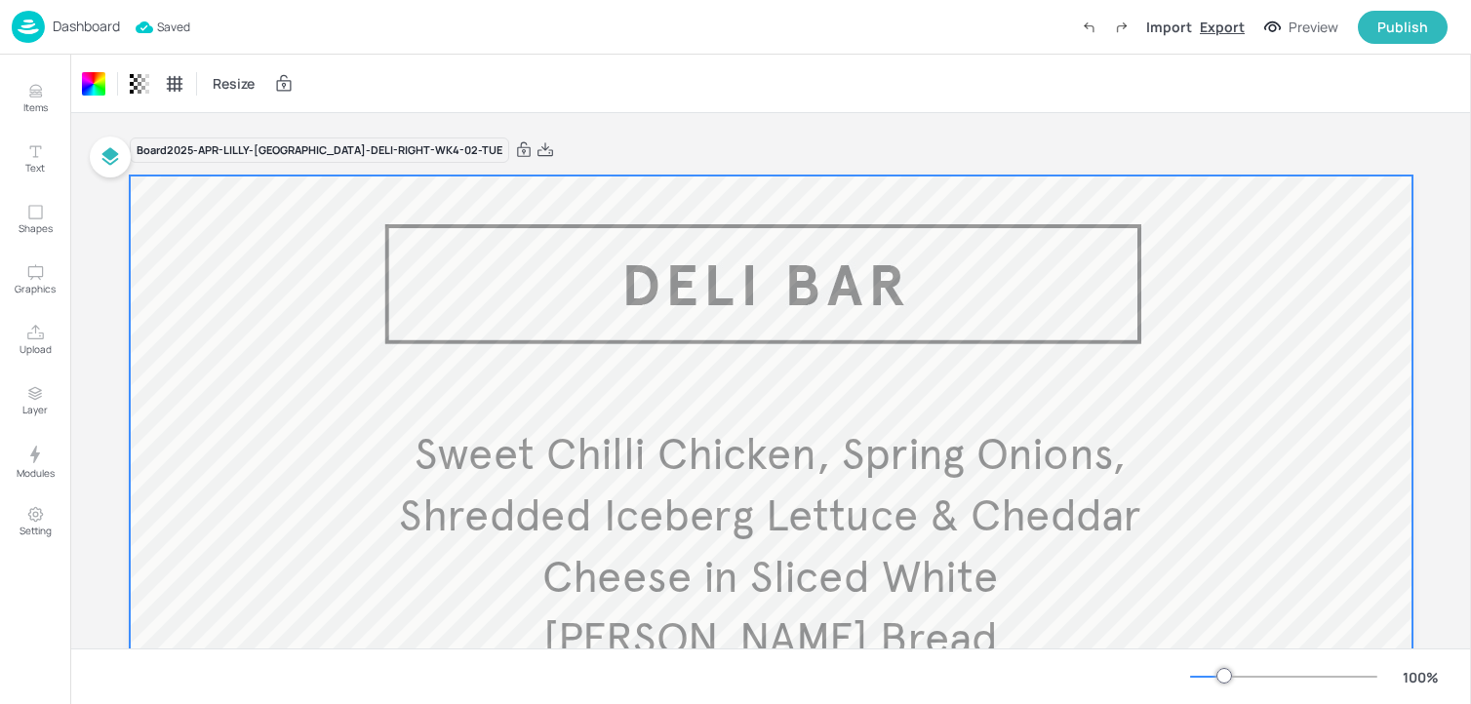
click at [1227, 26] on div "Export" at bounding box center [1222, 27] width 45 height 20
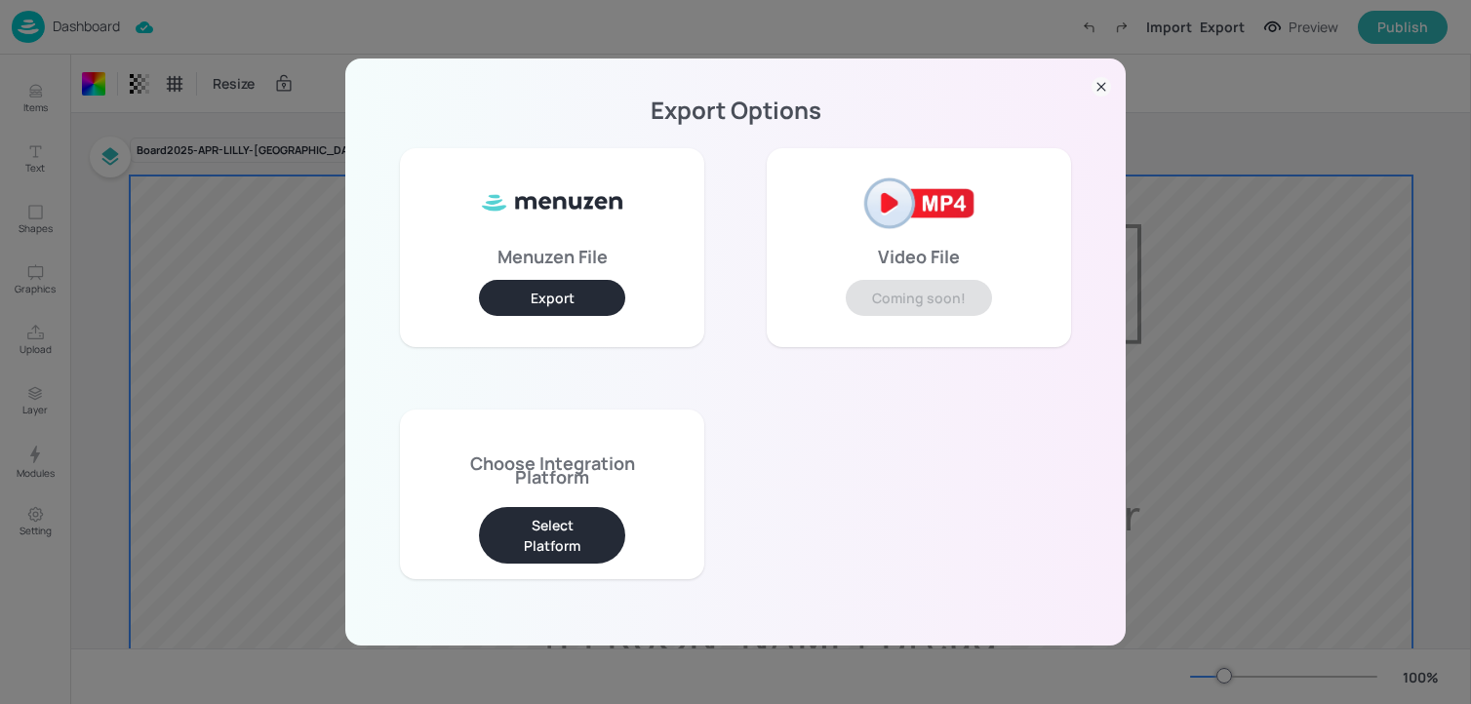
click at [526, 538] on button "Select Platform" at bounding box center [552, 535] width 146 height 57
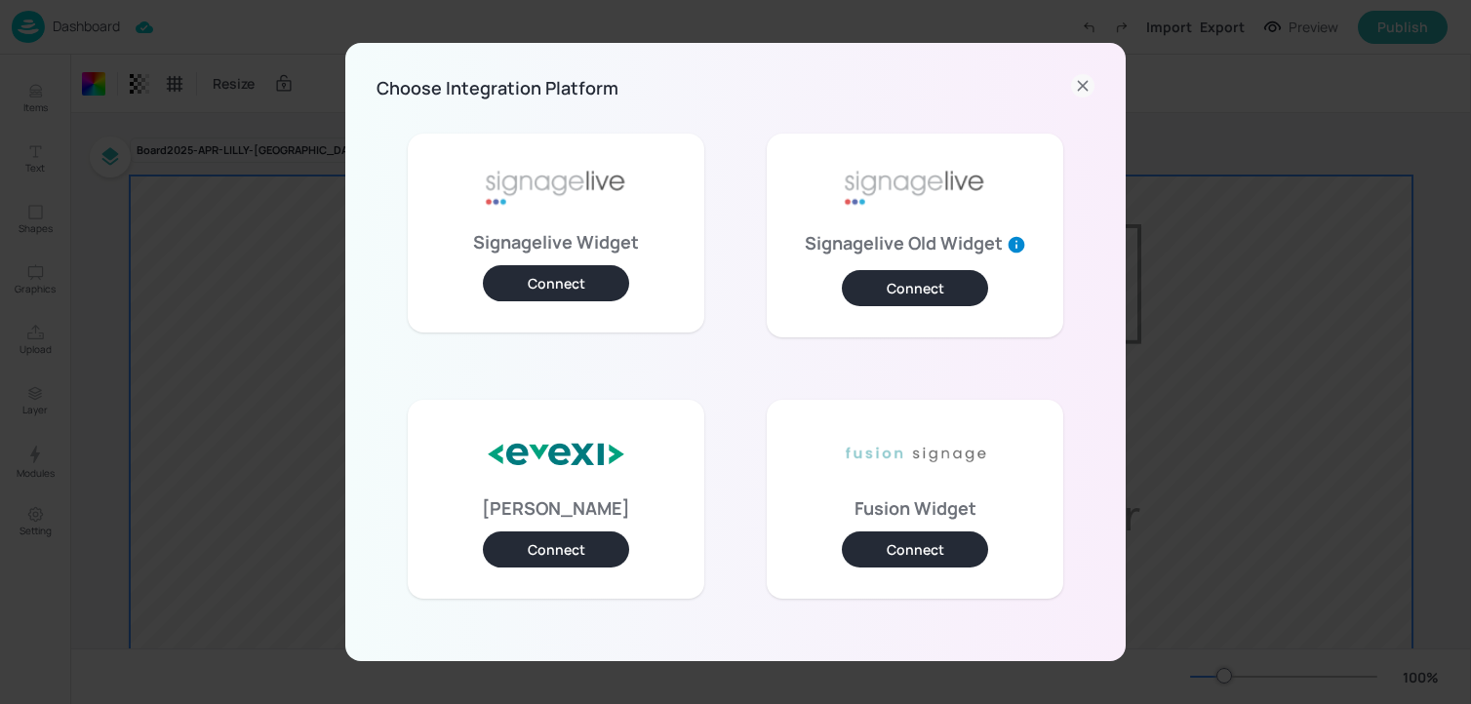
click at [541, 282] on button "Connect" at bounding box center [556, 283] width 146 height 36
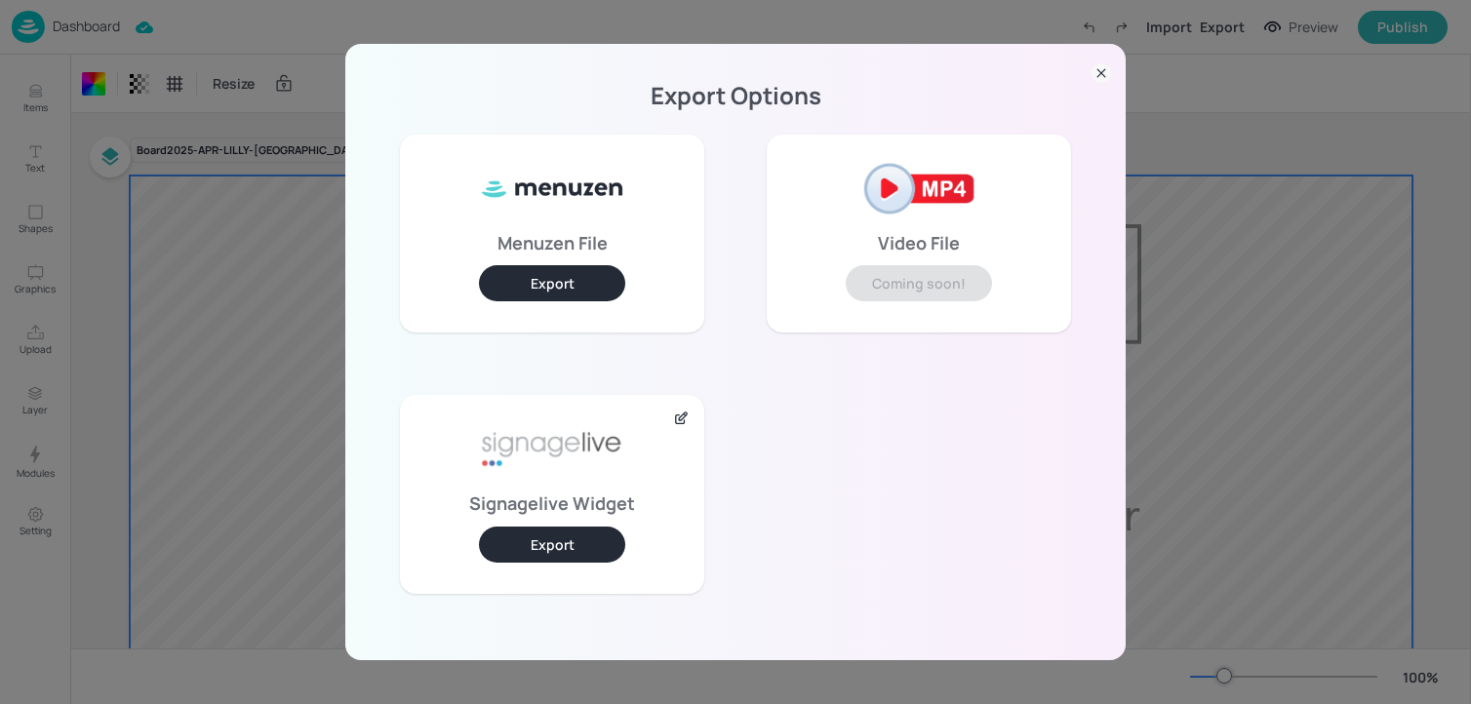
click at [532, 555] on button "Export" at bounding box center [552, 545] width 146 height 36
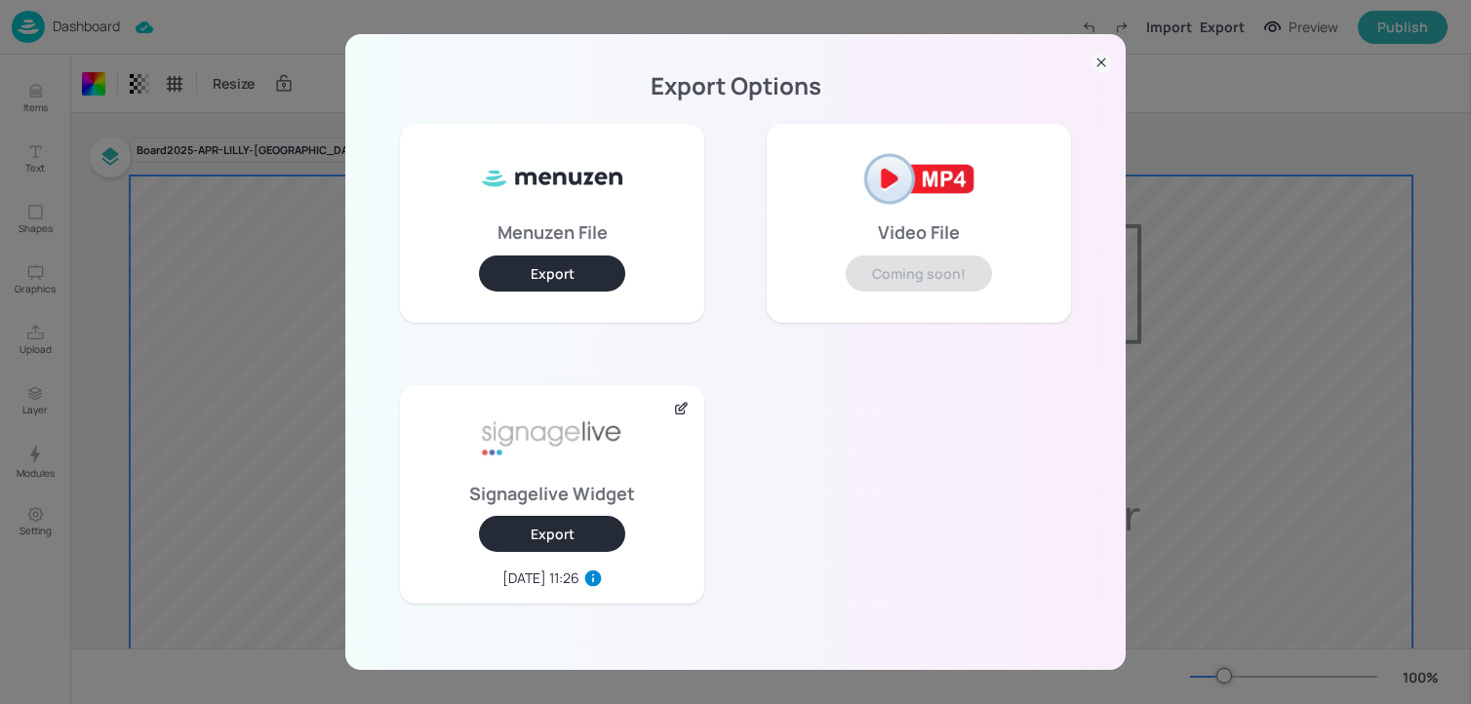
click at [288, 214] on div "Export Options Menuzen File Export Video File Coming soon! Signagelive Widget E…" at bounding box center [735, 352] width 1471 height 704
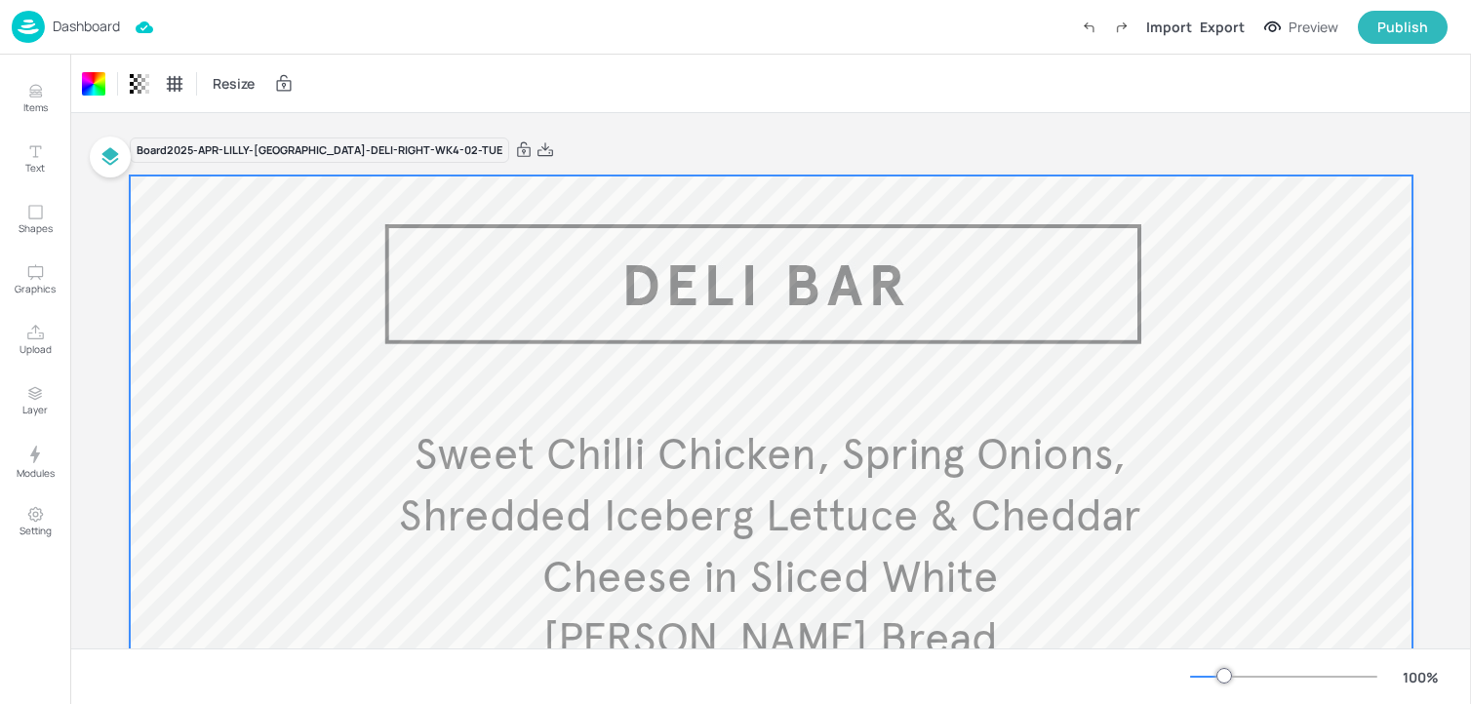
click at [72, 30] on p "Dashboard" at bounding box center [86, 27] width 67 height 14
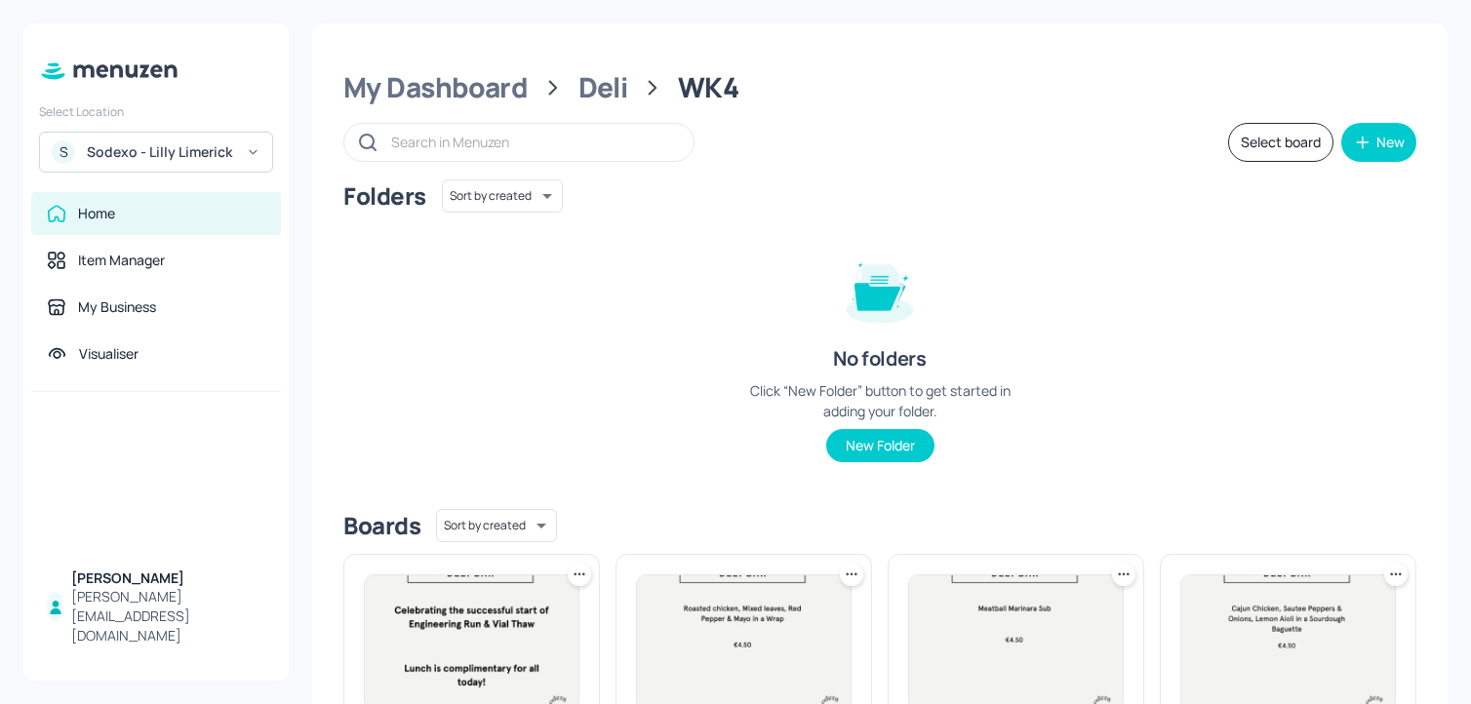
click at [419, 105] on div "My Dashboard" at bounding box center [435, 87] width 184 height 35
